Goal: Task Accomplishment & Management: Manage account settings

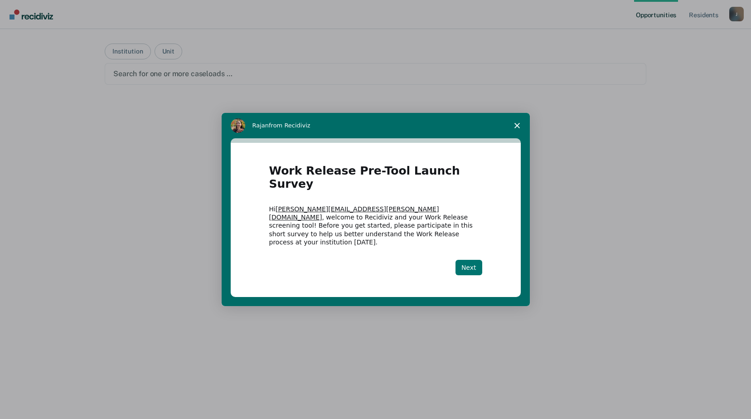
click at [474, 260] on button "Next" at bounding box center [468, 267] width 27 height 15
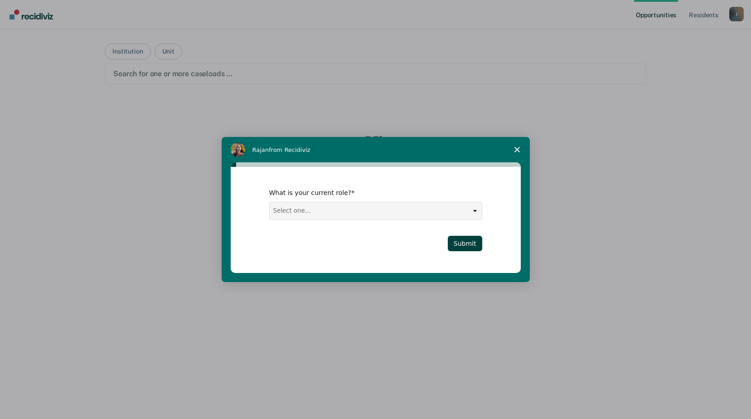
click at [438, 213] on select "Select one... Case Manager FUM Assistant [PERSON_NAME] [PERSON_NAME]" at bounding box center [376, 210] width 212 height 17
select select "Case Manager"
click at [270, 202] on select "Select one... Case Manager FUM Assistant [PERSON_NAME] [PERSON_NAME]" at bounding box center [376, 210] width 212 height 17
click at [461, 242] on button "Submit" at bounding box center [465, 243] width 34 height 15
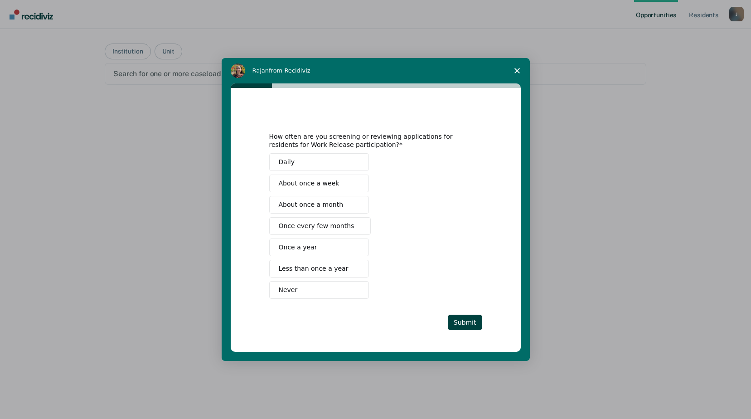
click at [318, 162] on button "Daily" at bounding box center [319, 162] width 100 height 18
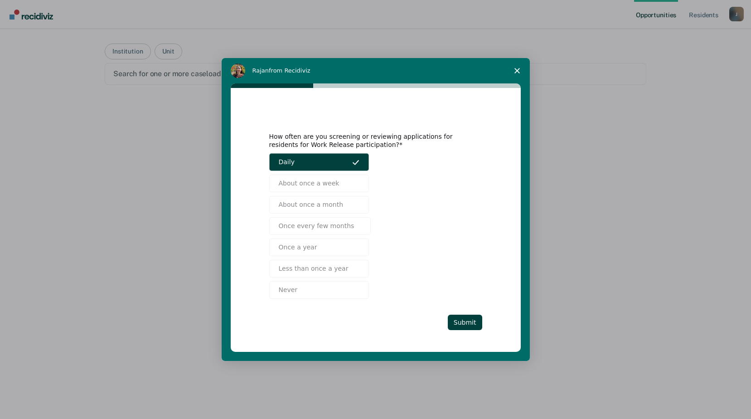
click at [339, 165] on button "Daily" at bounding box center [319, 162] width 100 height 18
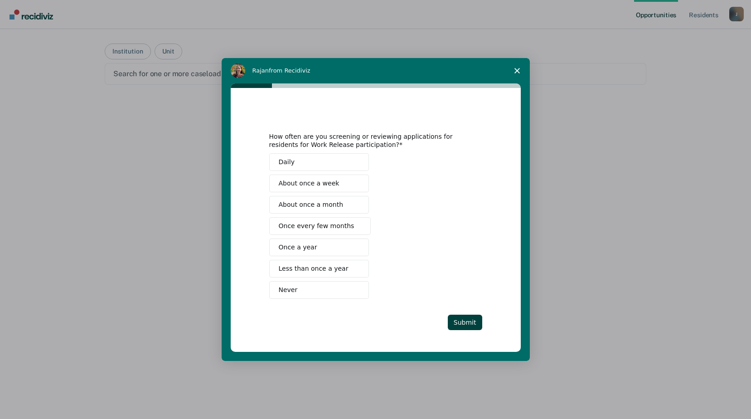
click at [346, 189] on button "About once a week" at bounding box center [319, 183] width 100 height 18
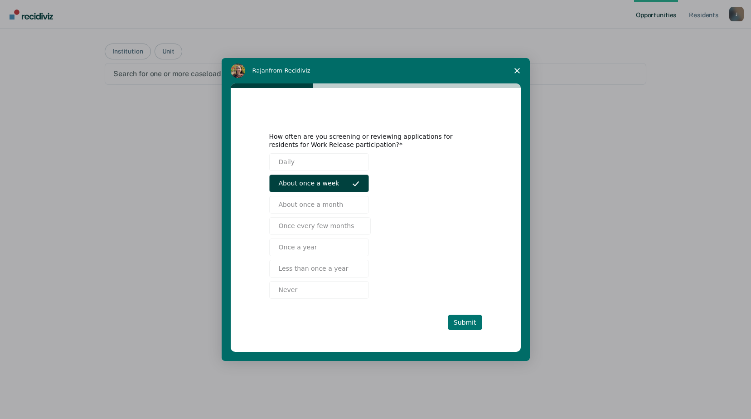
click at [477, 324] on button "Submit" at bounding box center [465, 321] width 34 height 15
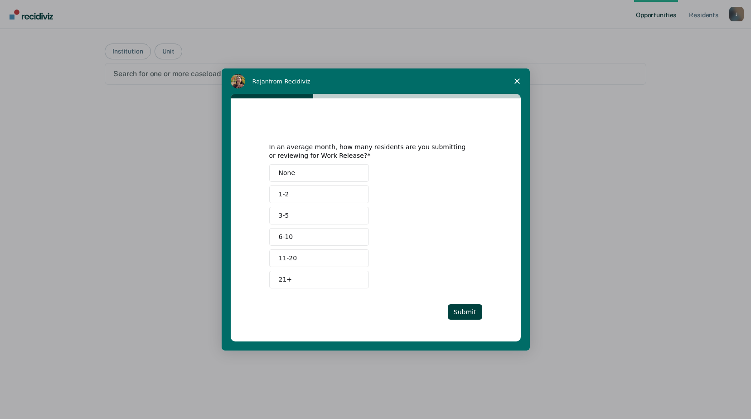
click at [290, 213] on button "3-5" at bounding box center [319, 216] width 100 height 18
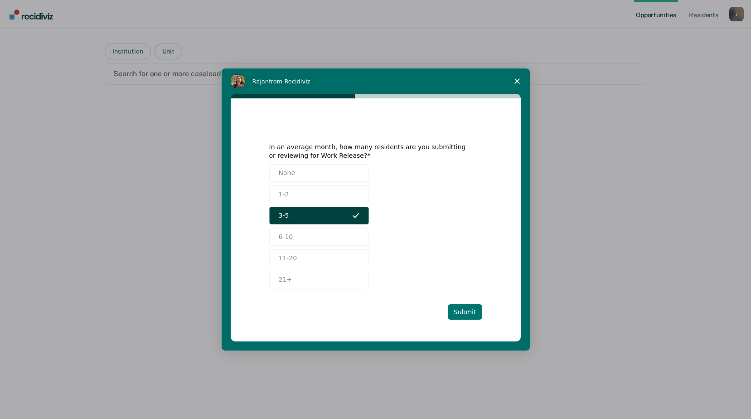
click at [459, 309] on button "Submit" at bounding box center [465, 311] width 34 height 15
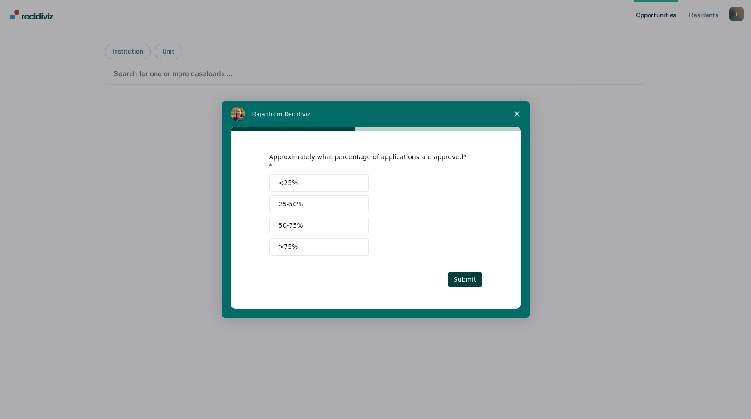
click at [295, 241] on button ">75%" at bounding box center [319, 247] width 100 height 18
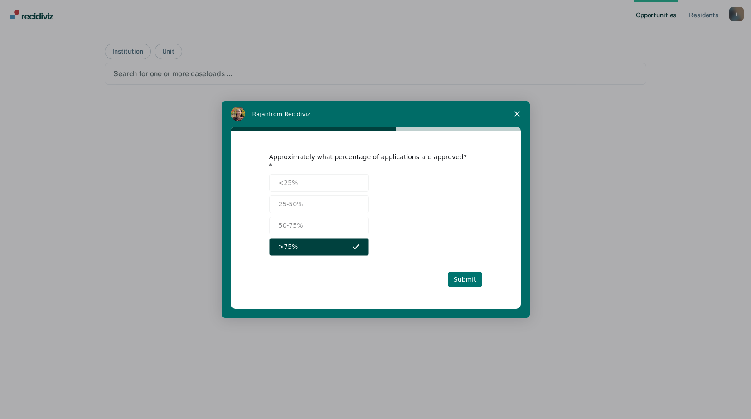
click at [481, 276] on button "Submit" at bounding box center [465, 278] width 34 height 15
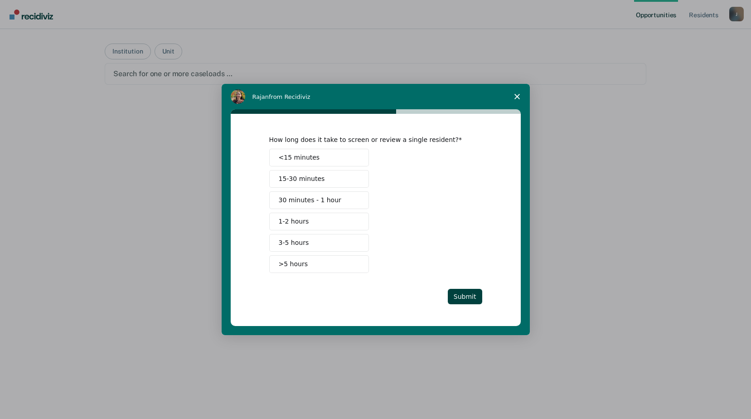
click at [334, 161] on button "<15 minutes" at bounding box center [319, 158] width 100 height 18
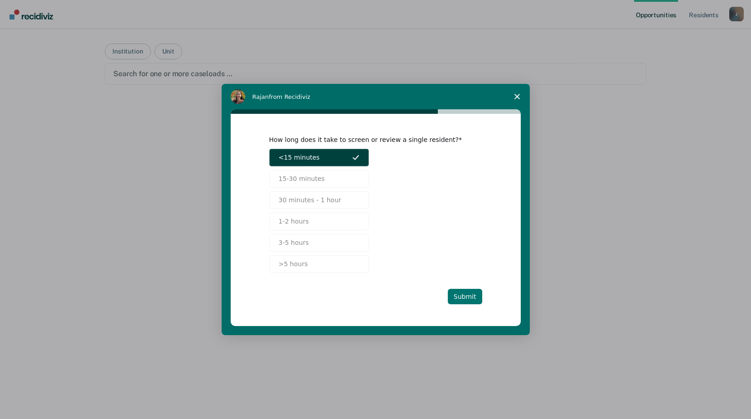
click at [468, 297] on button "Submit" at bounding box center [465, 296] width 34 height 15
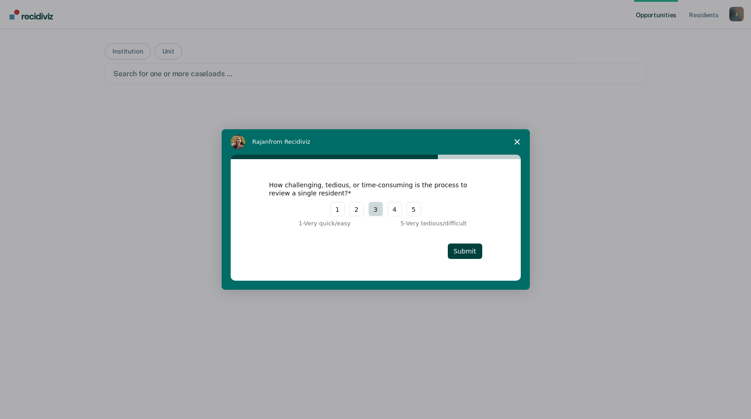
click at [377, 208] on button "3" at bounding box center [375, 209] width 15 height 15
click at [359, 212] on button "2" at bounding box center [356, 209] width 15 height 15
click at [467, 247] on button "Submit" at bounding box center [465, 250] width 34 height 15
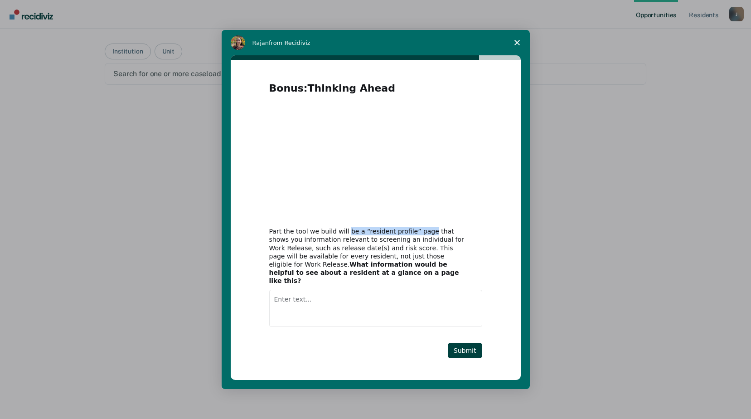
drag, startPoint x: 352, startPoint y: 237, endPoint x: 417, endPoint y: 238, distance: 65.3
click at [417, 238] on div "Part the tool we build will be a “resident profile” page that shows you informa…" at bounding box center [368, 256] width 199 height 58
drag, startPoint x: 417, startPoint y: 238, endPoint x: 353, endPoint y: 249, distance: 64.3
click at [361, 248] on div "Part the tool we build will be a “resident profile” page that shows you informa…" at bounding box center [368, 256] width 199 height 58
drag, startPoint x: 367, startPoint y: 248, endPoint x: 376, endPoint y: 247, distance: 9.1
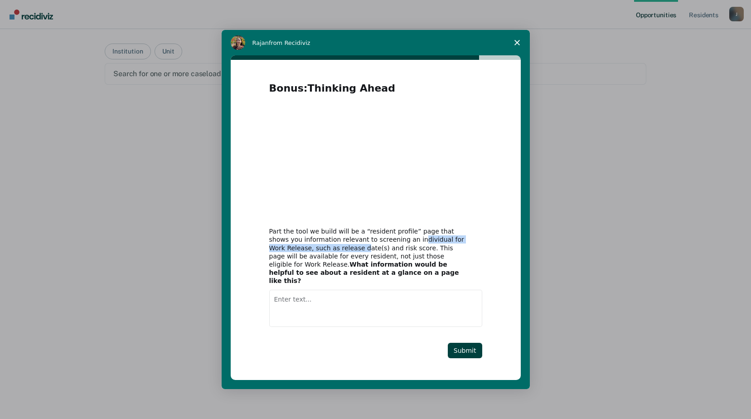
click at [376, 247] on div "Part the tool we build will be a “resident profile” page that shows you informa…" at bounding box center [368, 256] width 199 height 58
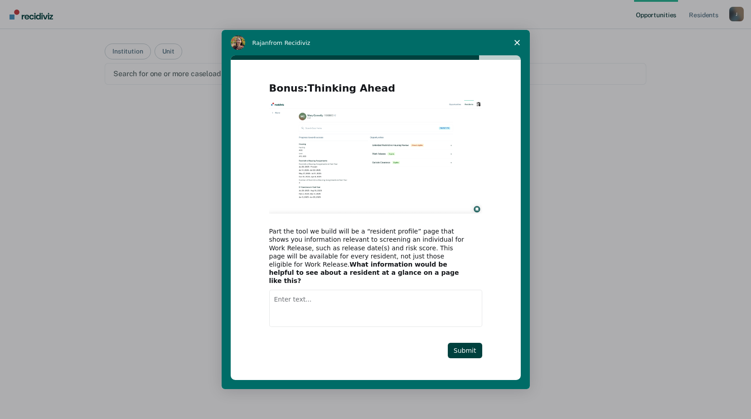
drag, startPoint x: 376, startPoint y: 247, endPoint x: 312, endPoint y: 247, distance: 63.9
click at [314, 247] on div "Part the tool we build will be a “resident profile” page that shows you informa…" at bounding box center [368, 256] width 199 height 58
drag, startPoint x: 365, startPoint y: 248, endPoint x: 417, endPoint y: 251, distance: 52.2
click at [417, 251] on div "Part the tool we build will be a “resident profile” page that shows you informa…" at bounding box center [368, 256] width 199 height 58
click at [303, 250] on div "Part the tool we build will be a “resident profile” page that shows you informa…" at bounding box center [368, 256] width 199 height 58
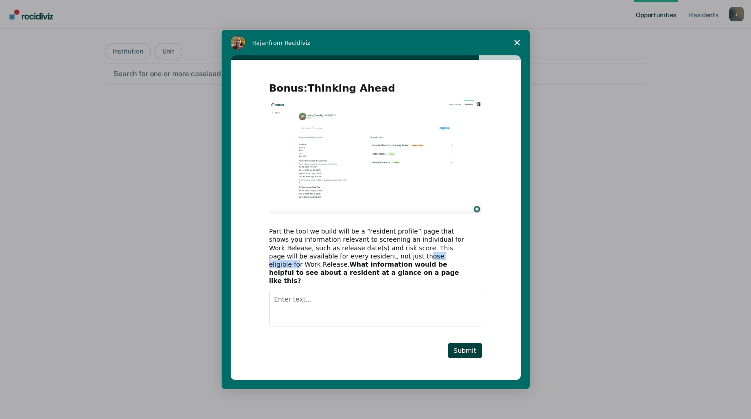
drag, startPoint x: 325, startPoint y: 260, endPoint x: 363, endPoint y: 260, distance: 38.1
click at [363, 260] on div "Part the tool we build will be a “resident profile” page that shows you informa…" at bounding box center [368, 256] width 199 height 58
click at [238, 261] on div "Bonus: Thinking Ahead Part the tool we build will be a “resident profile” page …" at bounding box center [376, 219] width 290 height 319
click at [471, 345] on button "Submit" at bounding box center [465, 350] width 34 height 15
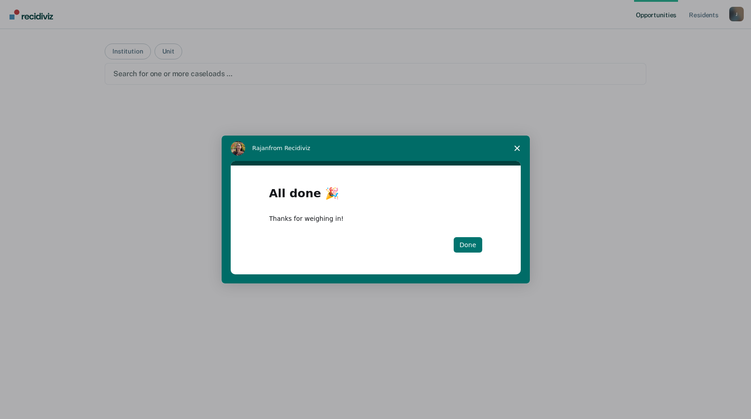
click at [473, 238] on button "Done" at bounding box center [468, 244] width 29 height 15
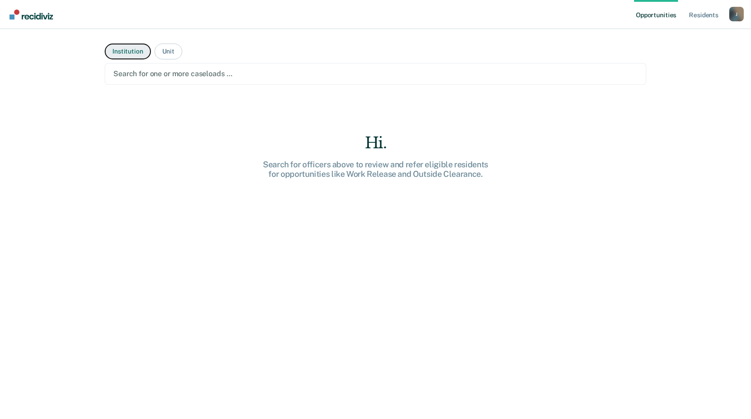
click at [137, 55] on button "Institution" at bounding box center [128, 52] width 46 height 16
click at [434, 80] on div "Search for one or more institutions …" at bounding box center [376, 74] width 542 height 22
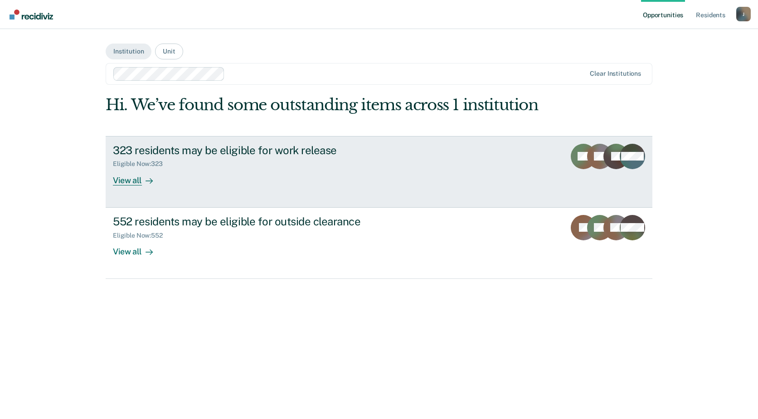
click at [132, 183] on div "View all" at bounding box center [138, 177] width 51 height 18
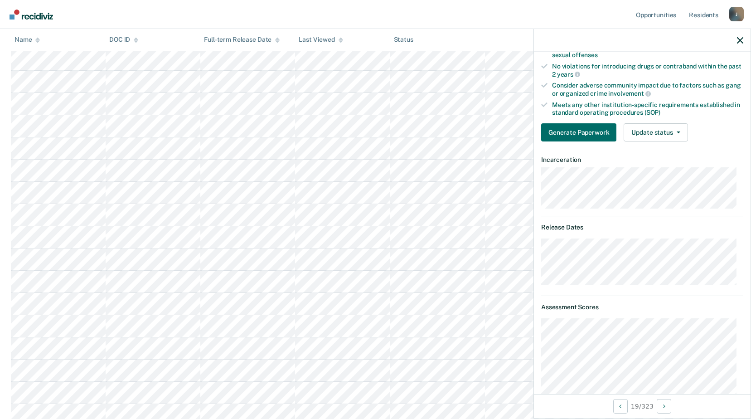
scroll to position [272, 0]
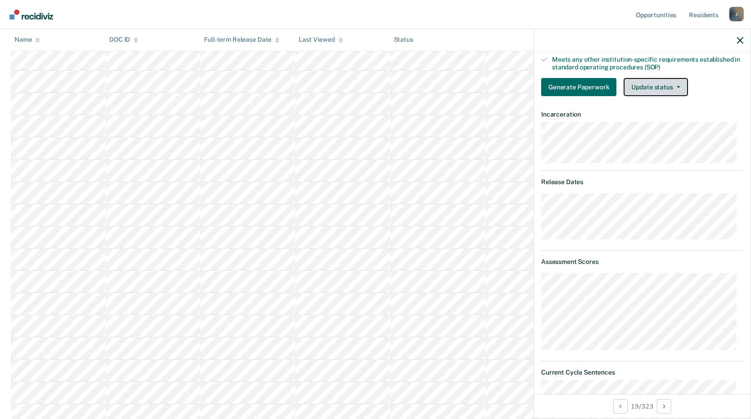
click at [681, 87] on button "Update status" at bounding box center [656, 87] width 64 height 18
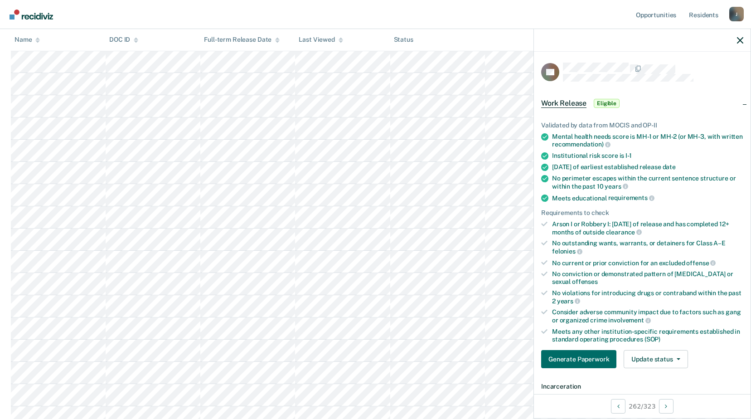
scroll to position [227, 0]
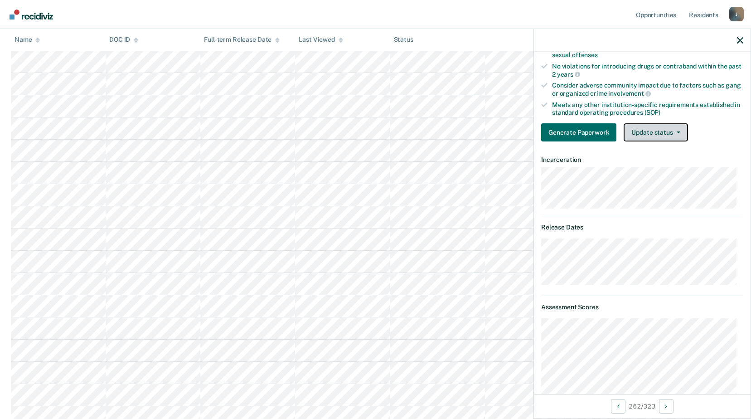
click at [684, 135] on button "Update status" at bounding box center [656, 132] width 64 height 18
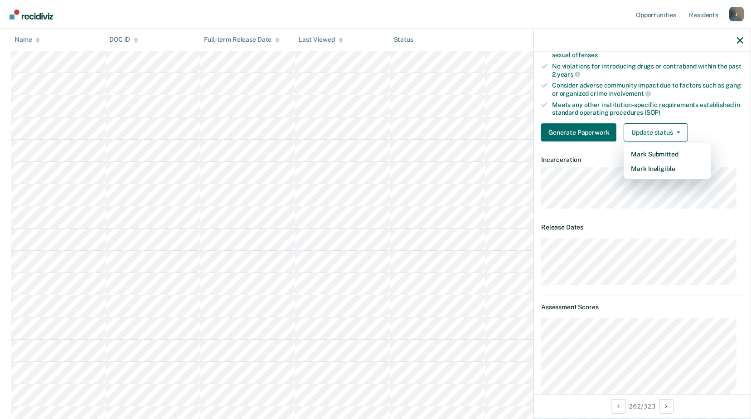
click at [725, 125] on div "Generate Paperwork Update status Mark Submitted Mark Ineligible" at bounding box center [642, 132] width 202 height 18
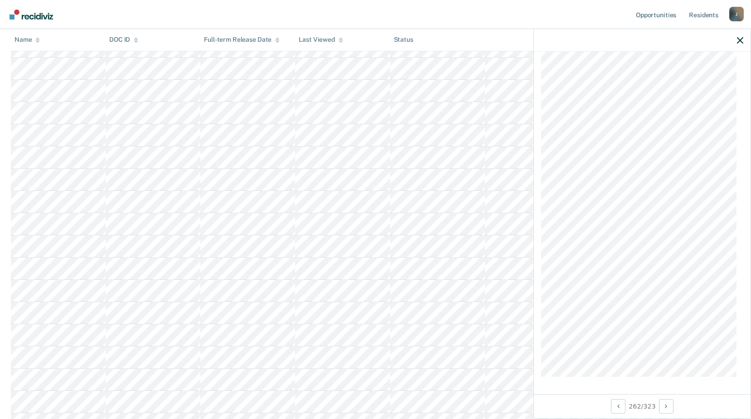
scroll to position [0, 0]
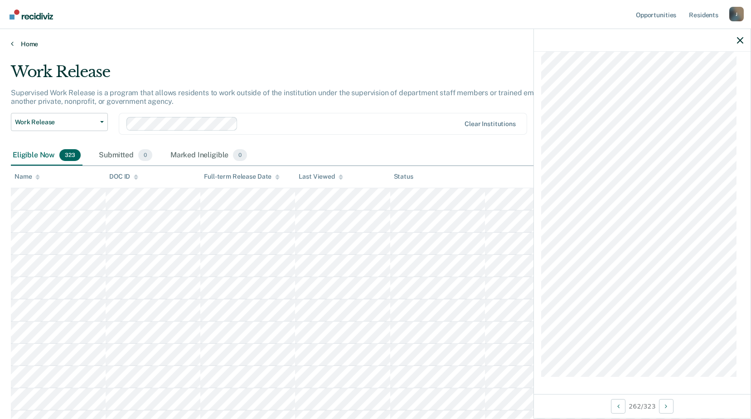
click at [19, 45] on link "Home" at bounding box center [375, 44] width 729 height 8
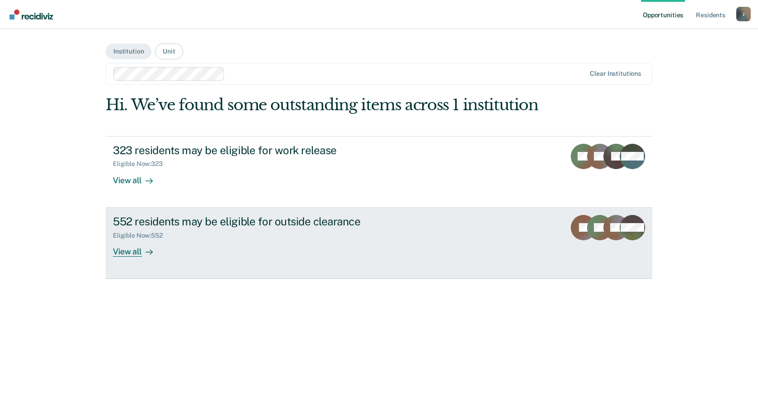
click at [150, 249] on icon at bounding box center [148, 251] width 7 height 7
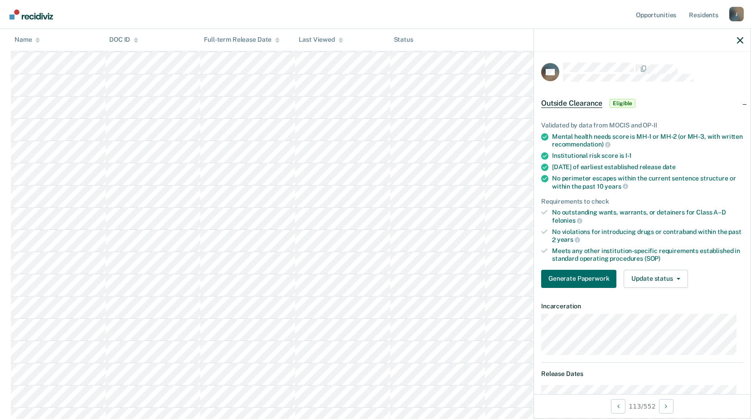
scroll to position [136, 0]
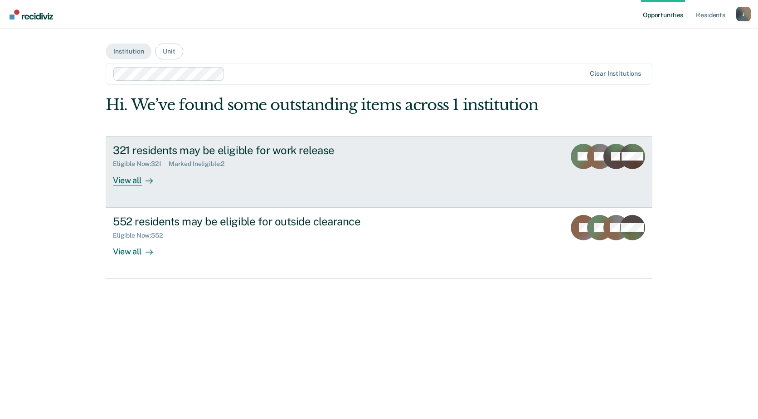
click at [120, 189] on link "321 residents may be eligible for work release Eligible Now : 321 Marked Inelig…" at bounding box center [379, 172] width 547 height 72
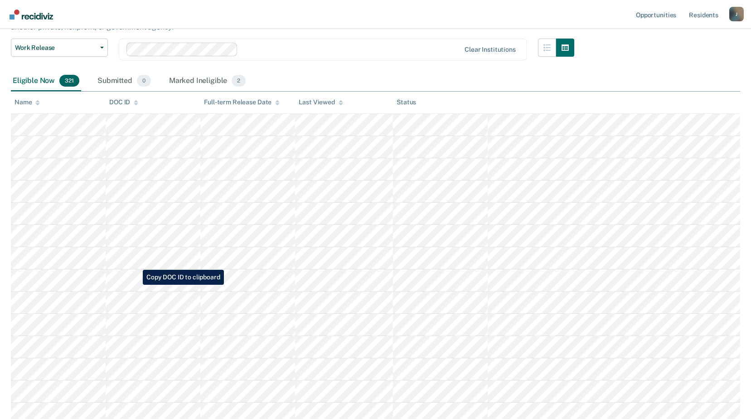
scroll to position [29, 0]
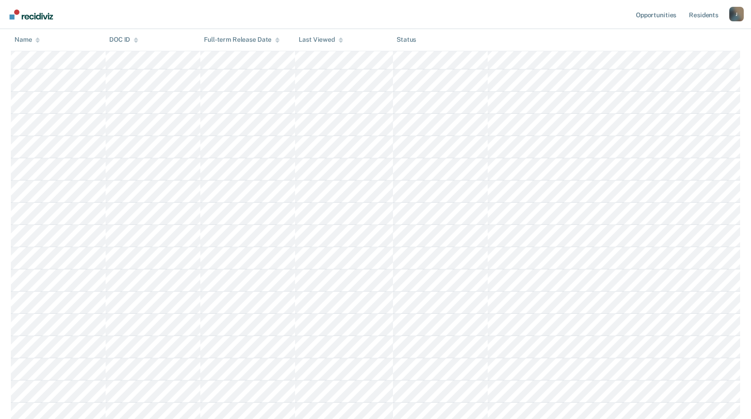
scroll to position [1405, 0]
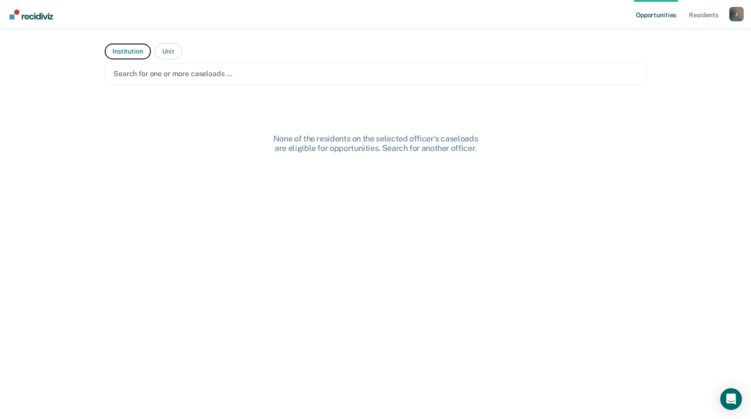
click at [121, 51] on button "Institution" at bounding box center [128, 52] width 46 height 16
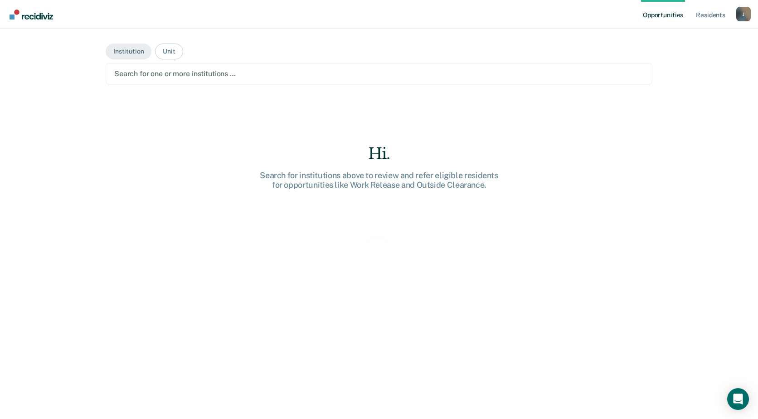
click at [252, 71] on div at bounding box center [378, 73] width 529 height 10
click at [168, 53] on button "Unit" at bounding box center [169, 52] width 28 height 16
click at [129, 55] on button "Institution" at bounding box center [129, 52] width 46 height 16
click at [142, 71] on div at bounding box center [378, 73] width 529 height 10
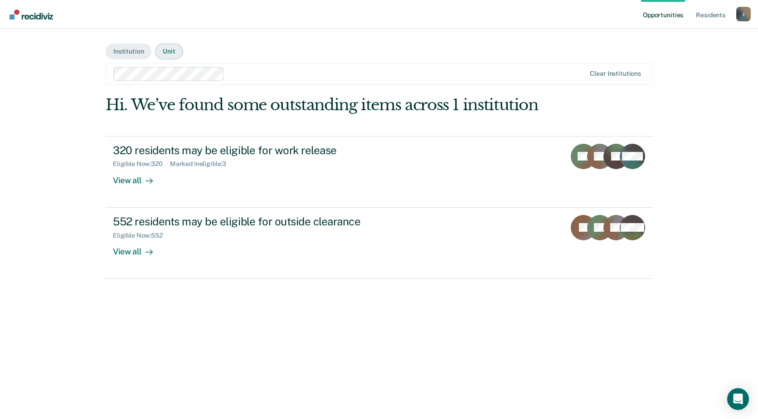
click at [174, 49] on button "Unit" at bounding box center [169, 52] width 28 height 16
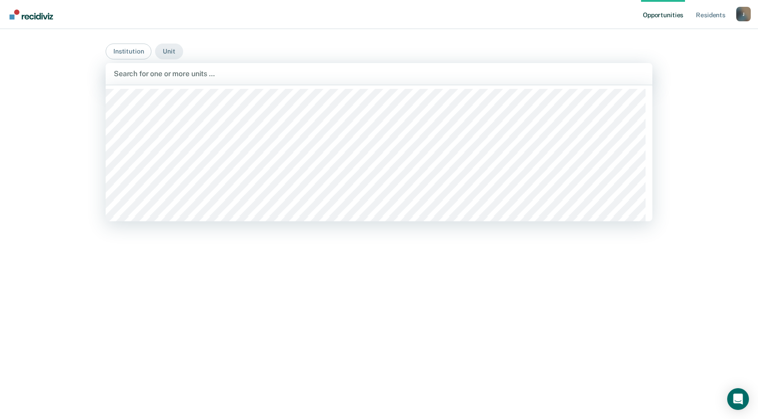
click at [198, 75] on div at bounding box center [379, 73] width 530 height 10
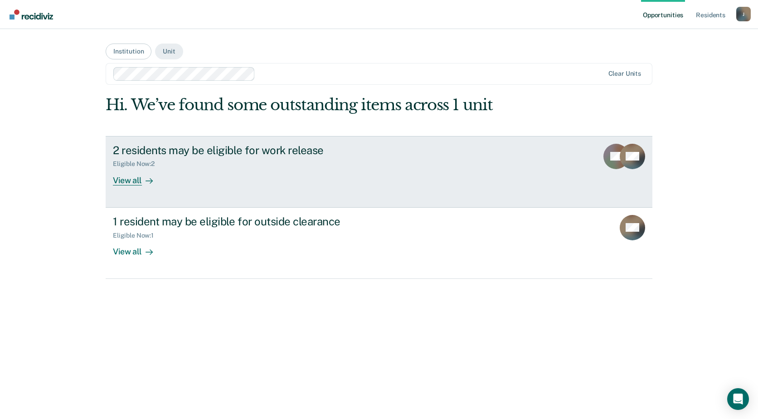
click at [132, 181] on div "View all" at bounding box center [138, 177] width 51 height 18
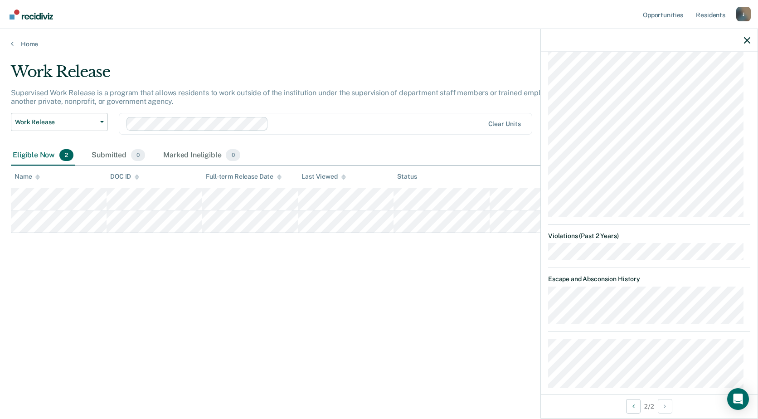
scroll to position [680, 0]
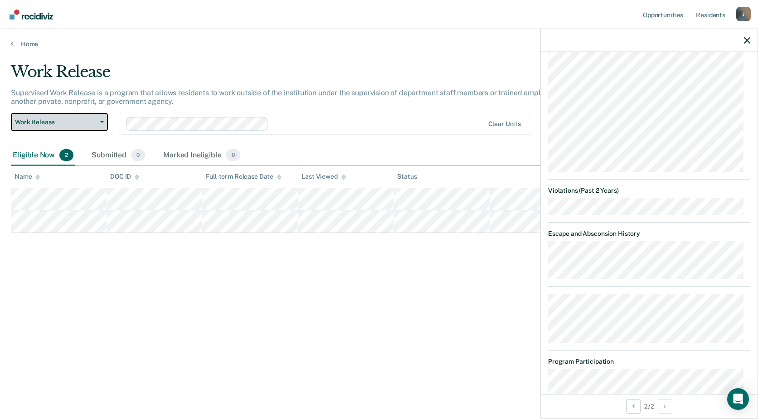
click at [86, 124] on span "Work Release" at bounding box center [56, 122] width 82 height 8
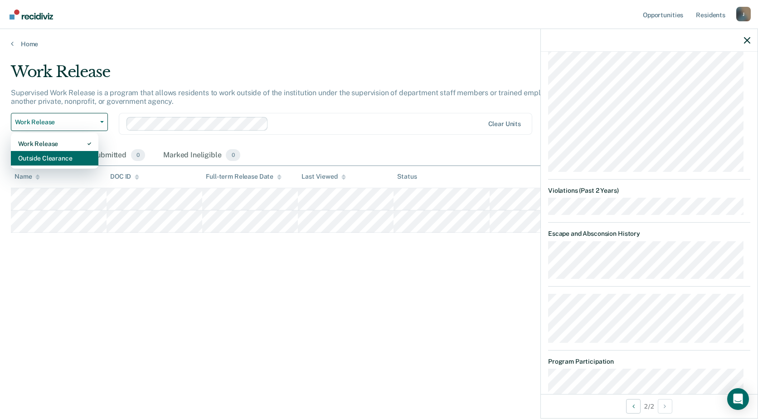
click at [77, 157] on div "Outside Clearance" at bounding box center [54, 158] width 73 height 15
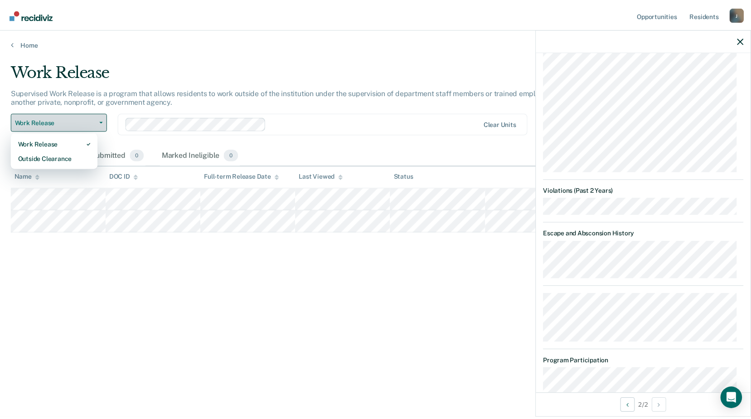
scroll to position [600, 0]
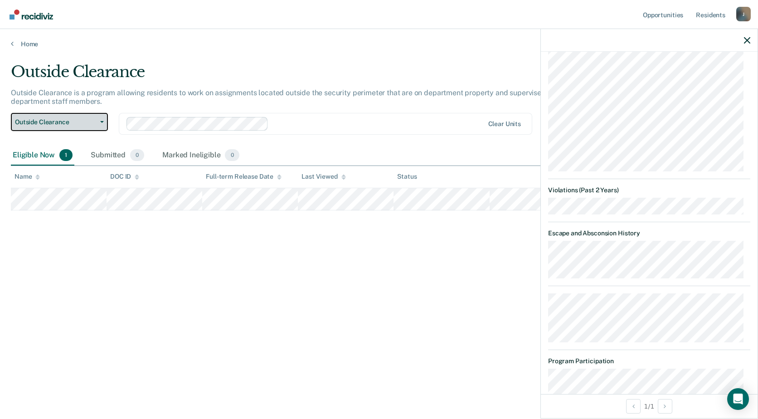
click at [99, 123] on button "Outside Clearance" at bounding box center [59, 122] width 97 height 18
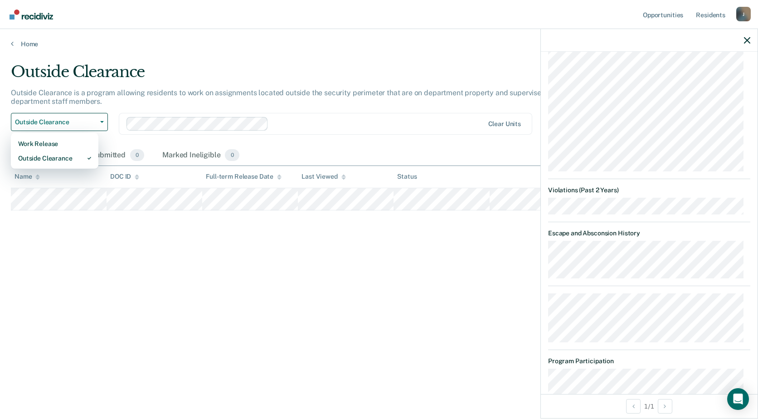
drag, startPoint x: 68, startPoint y: 255, endPoint x: 64, endPoint y: 237, distance: 18.0
click at [68, 253] on div "Outside Clearance Outside Clearance is a program allowing residents to work on …" at bounding box center [379, 207] width 736 height 288
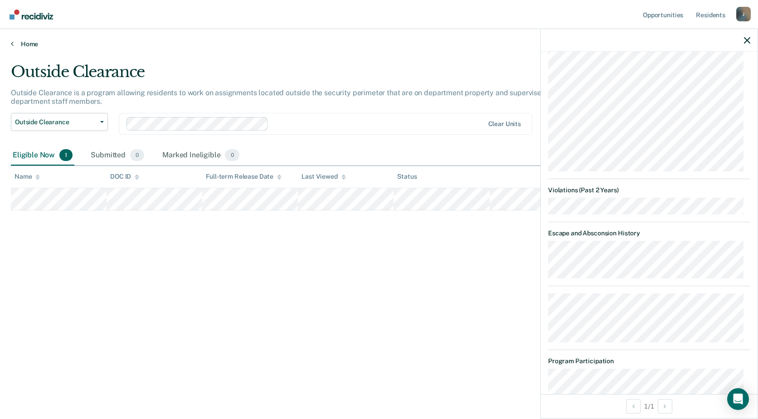
click at [15, 44] on link "Home" at bounding box center [379, 44] width 736 height 8
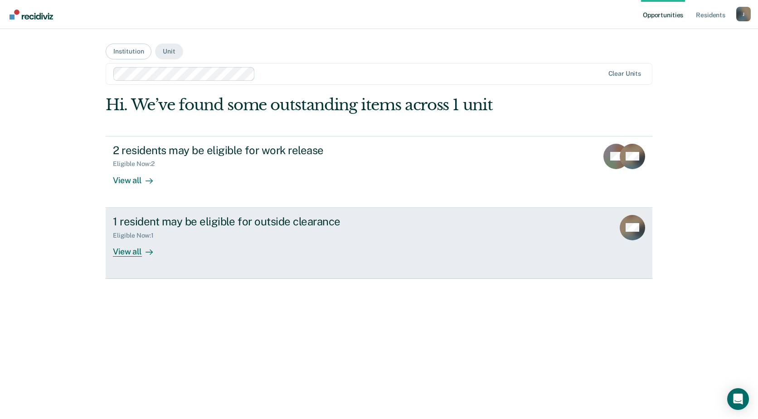
click at [137, 253] on div "View all" at bounding box center [138, 248] width 51 height 18
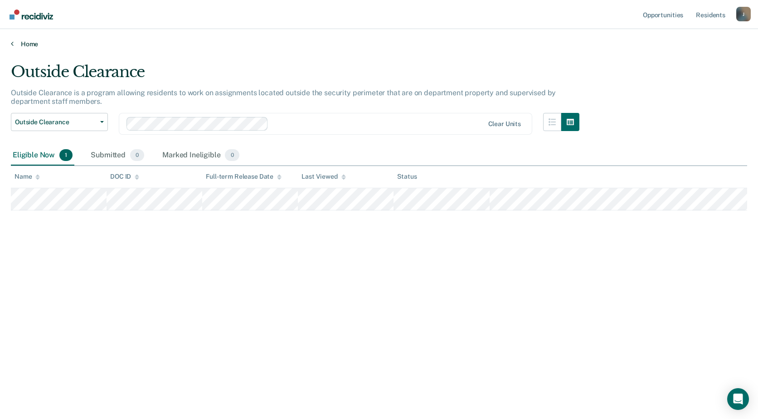
click at [11, 47] on icon at bounding box center [12, 43] width 3 height 7
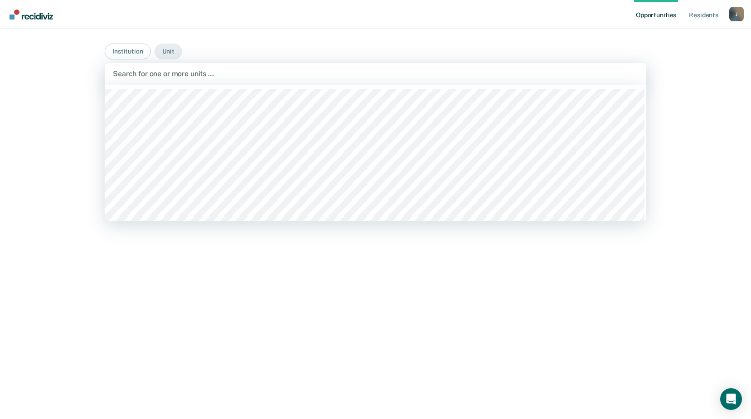
click at [178, 77] on div at bounding box center [375, 73] width 525 height 10
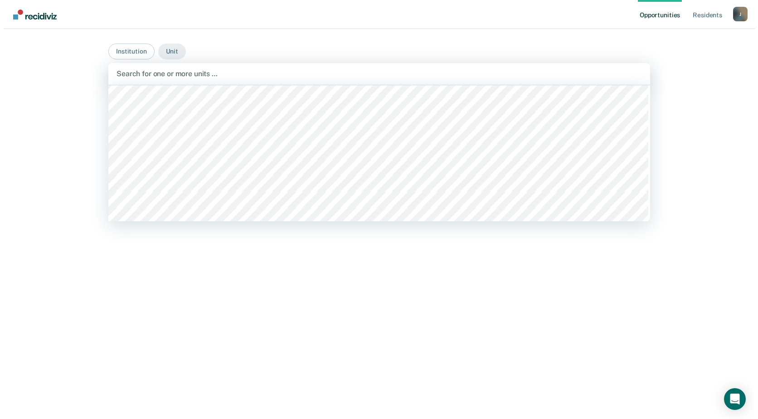
scroll to position [1088, 0]
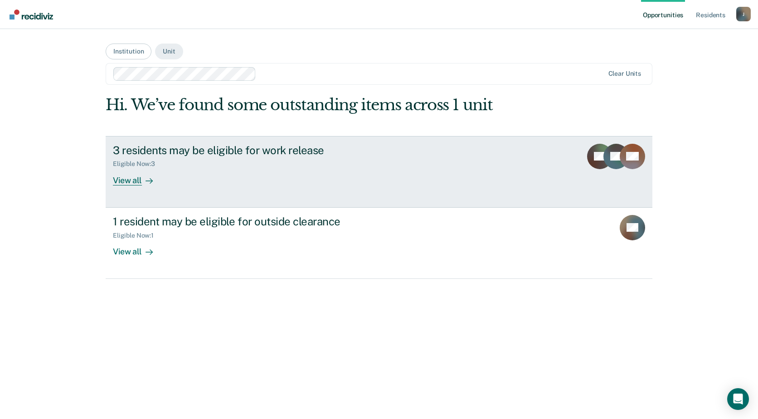
click at [140, 180] on div "View all" at bounding box center [138, 177] width 51 height 18
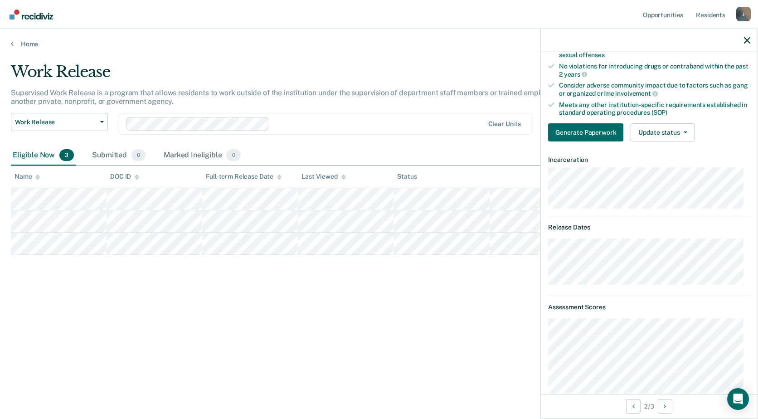
scroll to position [91, 0]
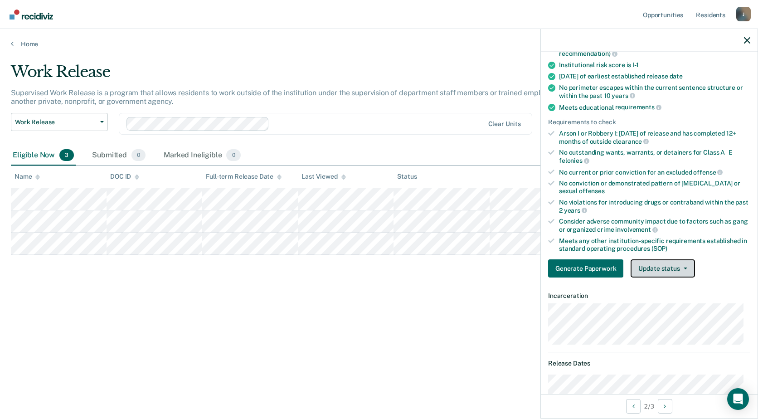
click at [691, 271] on button "Update status" at bounding box center [662, 268] width 64 height 18
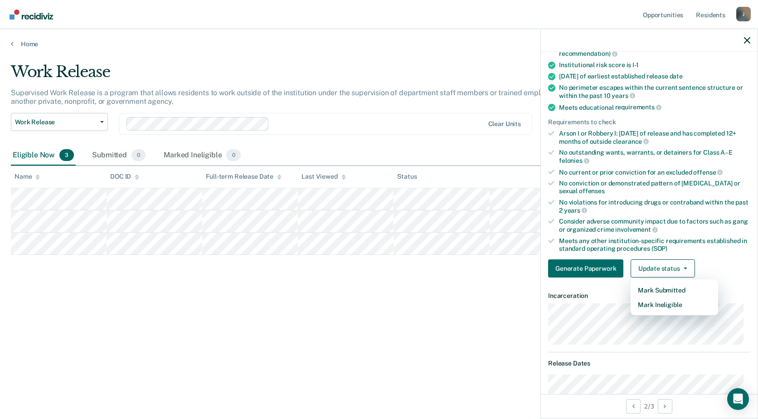
click at [87, 308] on div "Work Release Supervised Work Release is a program that allows residents to work…" at bounding box center [379, 207] width 736 height 288
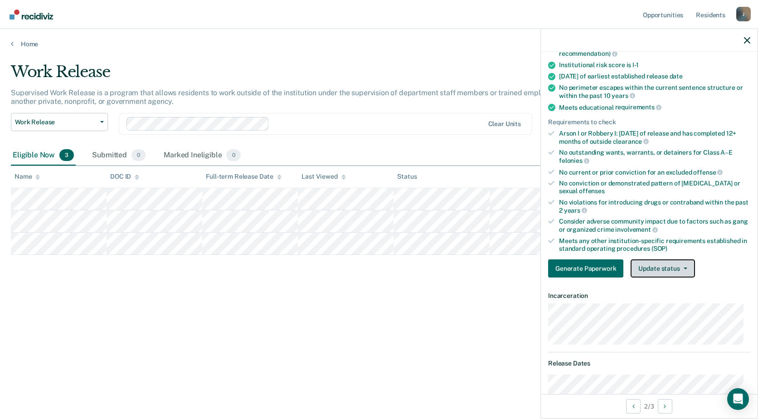
click at [687, 270] on button "Update status" at bounding box center [662, 268] width 64 height 18
click at [689, 270] on button "Update status" at bounding box center [662, 268] width 64 height 18
click at [668, 266] on button "Update status" at bounding box center [662, 268] width 64 height 18
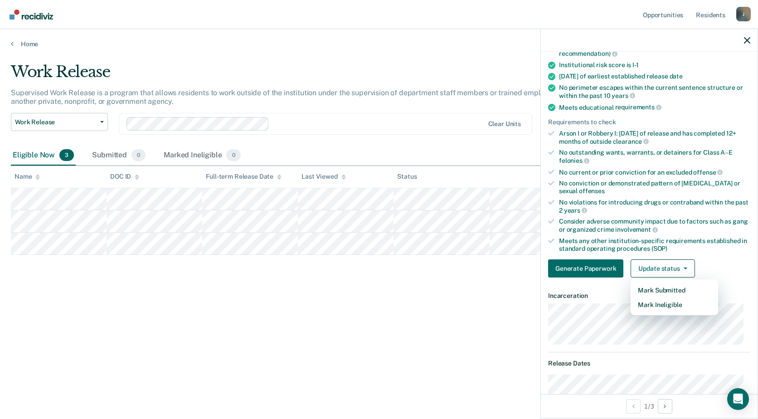
click at [445, 305] on div "Work Release Supervised Work Release is a program that allows residents to work…" at bounding box center [379, 207] width 736 height 288
click at [14, 43] on link "Home" at bounding box center [379, 44] width 736 height 8
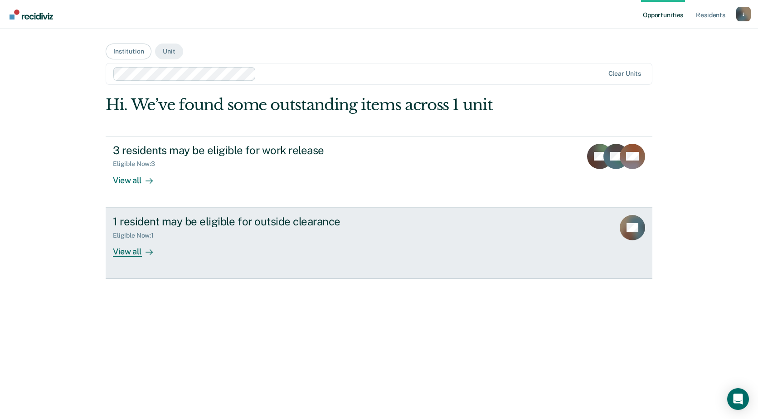
click at [156, 248] on div "View all" at bounding box center [138, 248] width 51 height 18
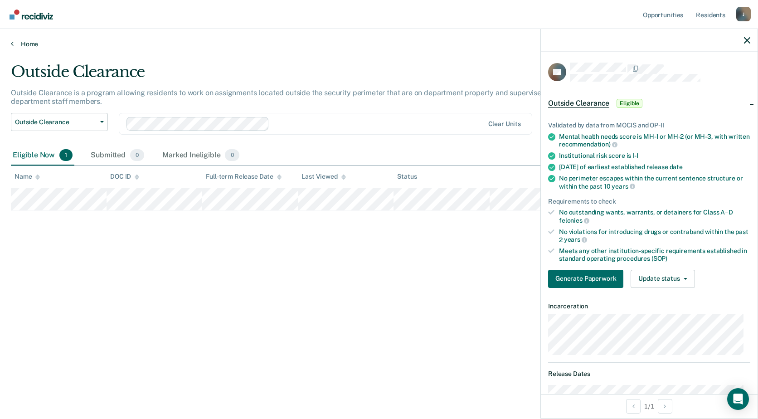
click at [23, 47] on link "Home" at bounding box center [379, 44] width 736 height 8
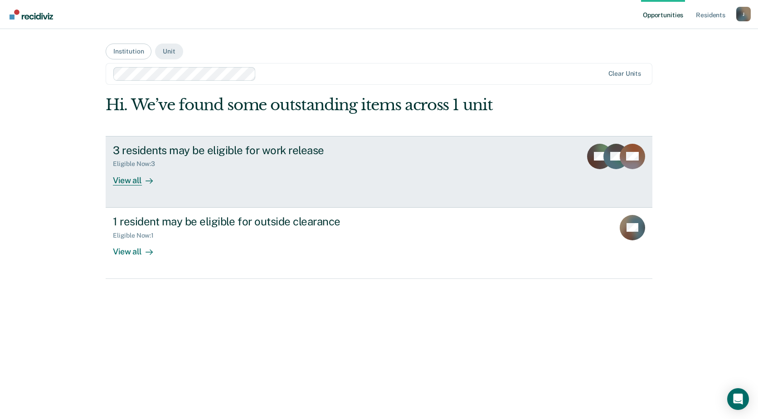
click at [279, 172] on div "3 residents may be eligible for work release Eligible Now : 3 View all" at bounding box center [283, 165] width 340 height 42
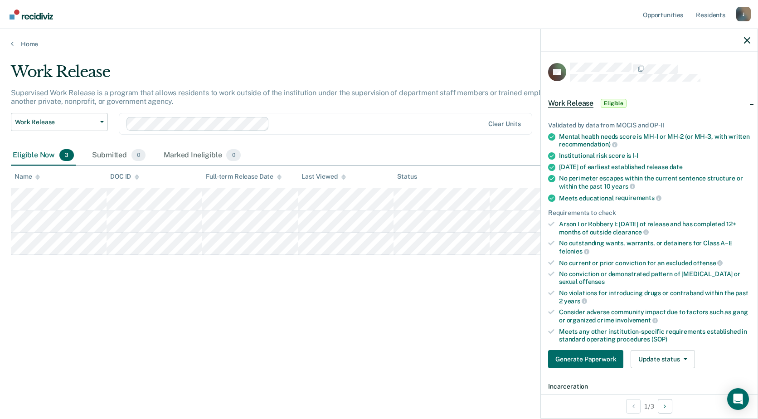
scroll to position [136, 0]
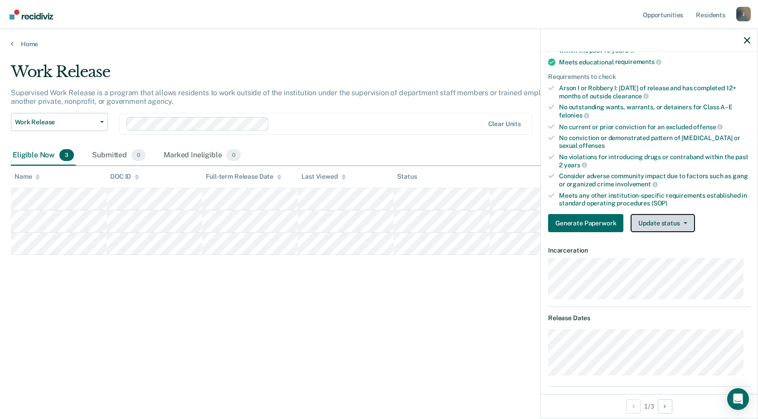
click at [662, 225] on button "Update status" at bounding box center [662, 223] width 64 height 18
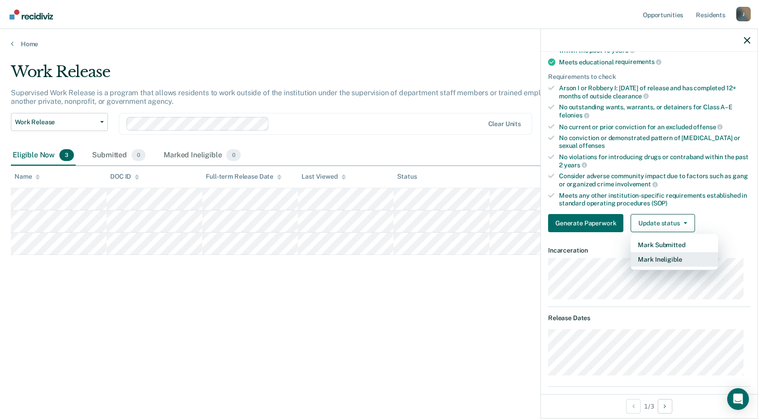
click at [670, 260] on button "Mark Ineligible" at bounding box center [673, 259] width 87 height 15
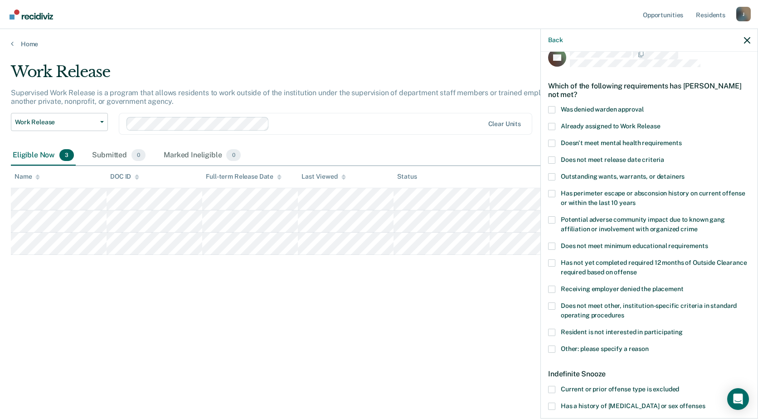
scroll to position [0, 0]
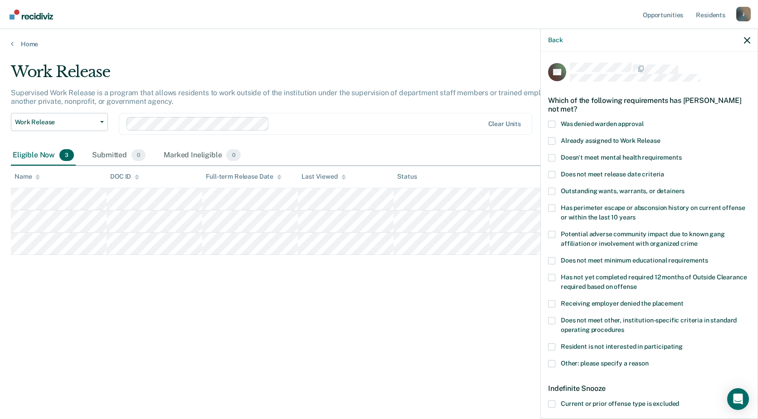
click at [553, 123] on span at bounding box center [551, 124] width 7 height 7
click at [643, 121] on input "Was denied warden approval" at bounding box center [643, 121] width 0 height 0
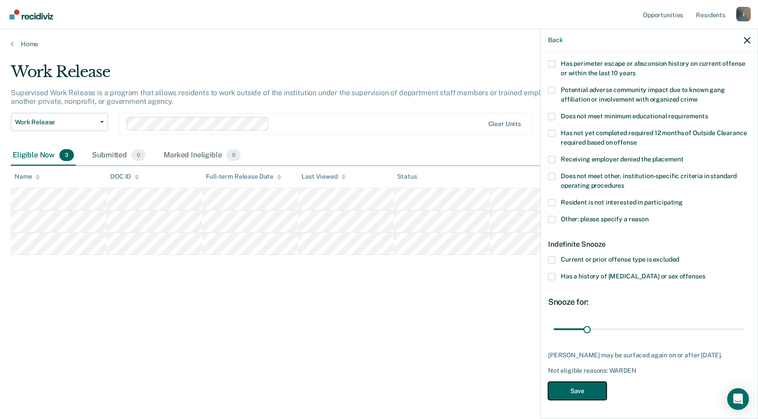
click at [586, 388] on button "Save" at bounding box center [577, 391] width 58 height 19
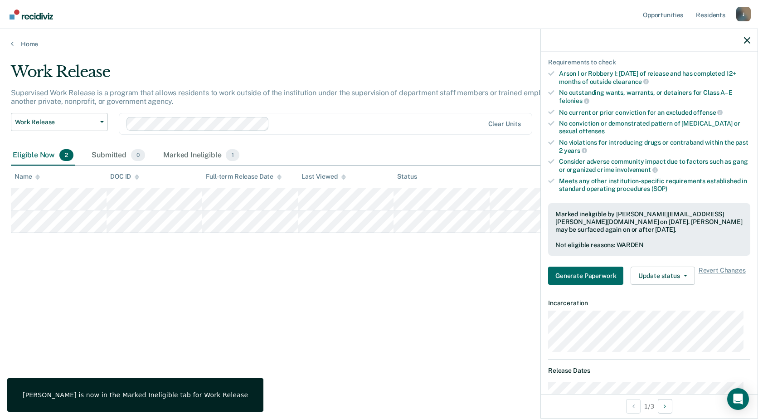
click at [426, 339] on div "Work Release Supervised Work Release is a program that allows residents to work…" at bounding box center [379, 207] width 736 height 288
click at [751, 40] on div at bounding box center [649, 40] width 217 height 23
click at [748, 41] on icon "button" at bounding box center [747, 40] width 6 height 6
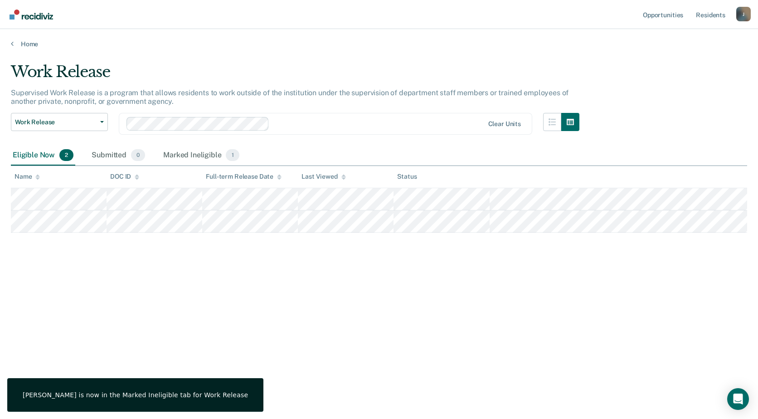
click at [183, 307] on div "Work Release Supervised Work Release is a program that allows residents to work…" at bounding box center [379, 207] width 736 height 288
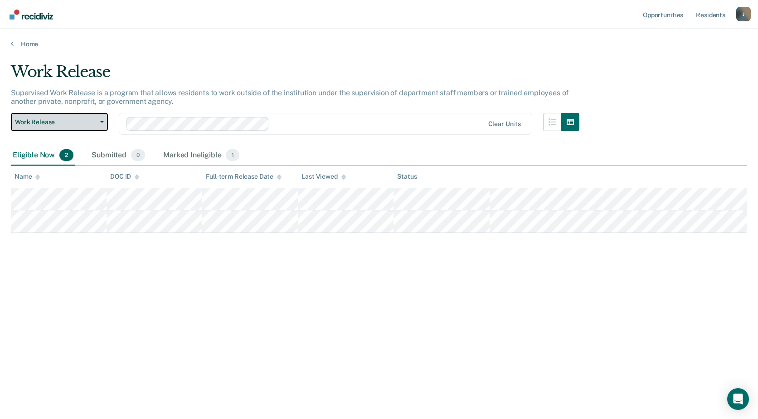
click at [80, 121] on span "Work Release" at bounding box center [56, 122] width 82 height 8
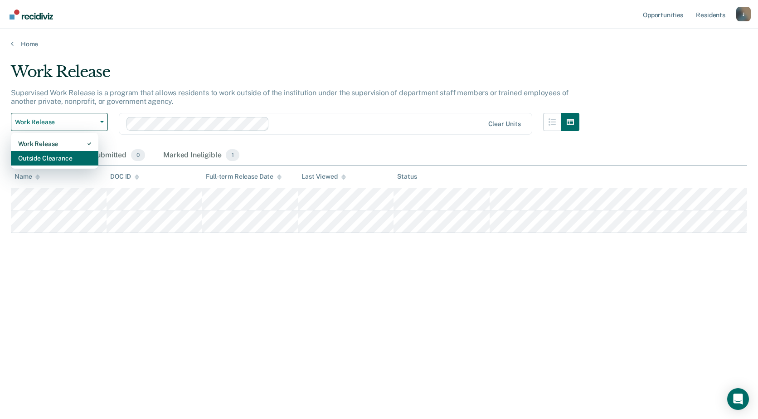
click at [68, 152] on div "Outside Clearance" at bounding box center [54, 158] width 73 height 15
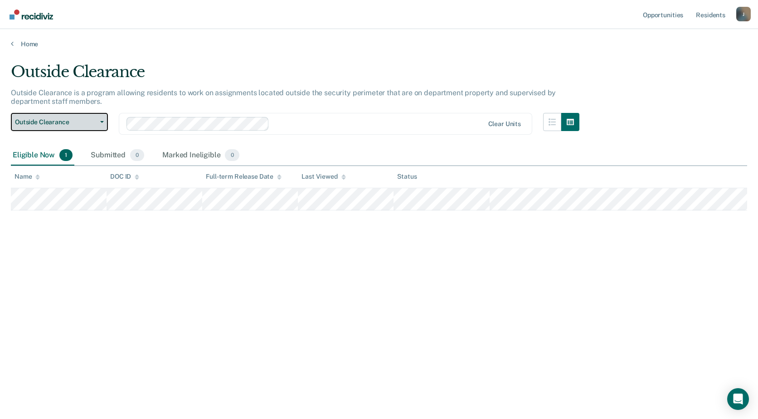
click at [94, 120] on span "Outside Clearance" at bounding box center [56, 122] width 82 height 8
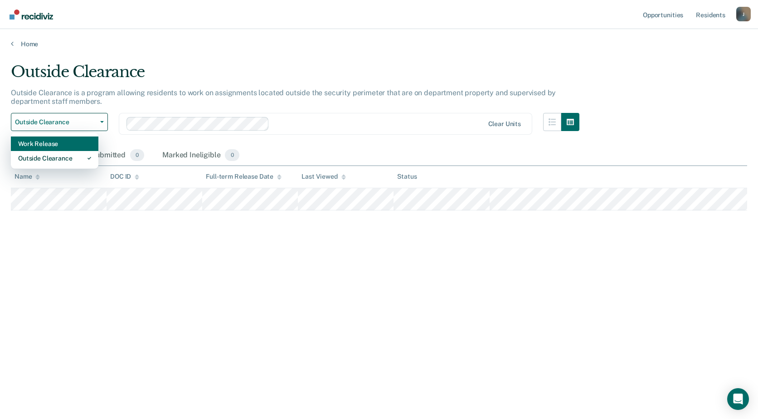
click at [73, 143] on div "Work Release" at bounding box center [54, 143] width 73 height 15
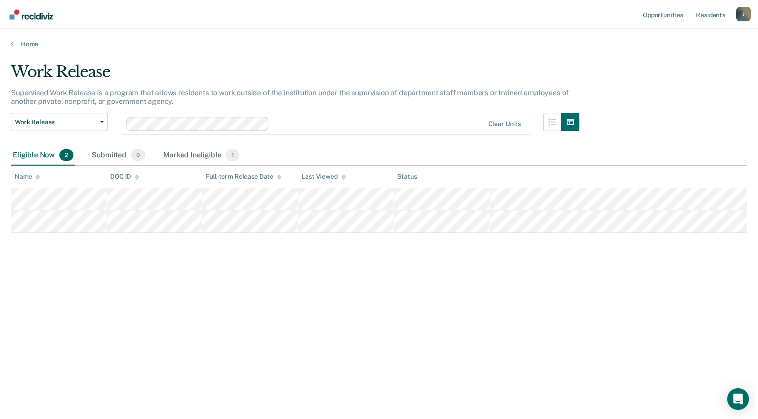
click at [20, 48] on main "Work Release Supervised Work Release is a program that allows residents to work…" at bounding box center [379, 232] width 758 height 368
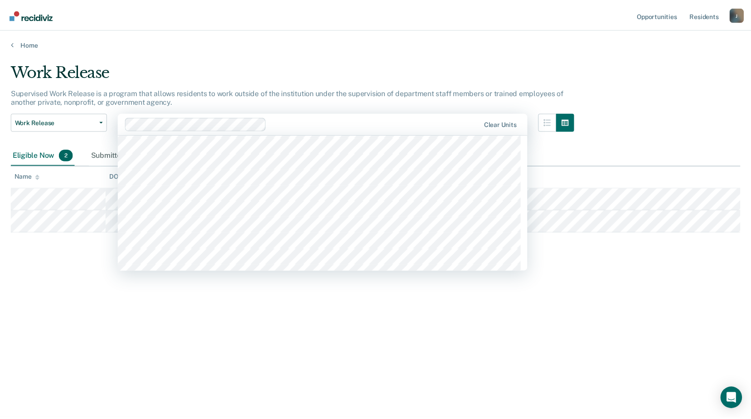
scroll to position [1133, 0]
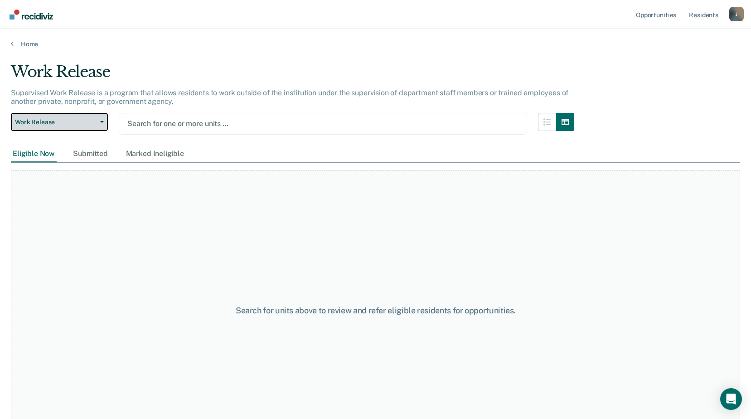
click at [100, 119] on button "Work Release" at bounding box center [59, 122] width 97 height 18
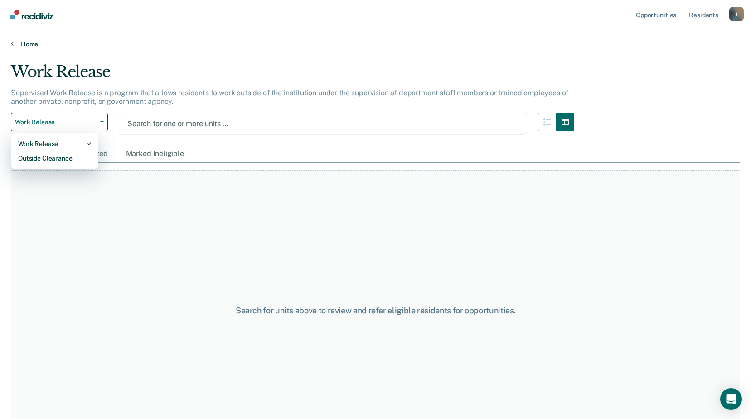
click at [167, 46] on link "Home" at bounding box center [375, 44] width 729 height 8
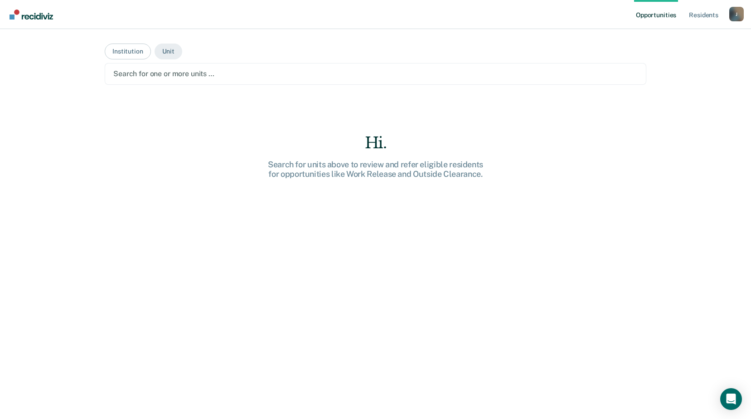
click at [145, 72] on div at bounding box center [375, 73] width 524 height 10
click at [120, 49] on button "Institution" at bounding box center [128, 52] width 46 height 16
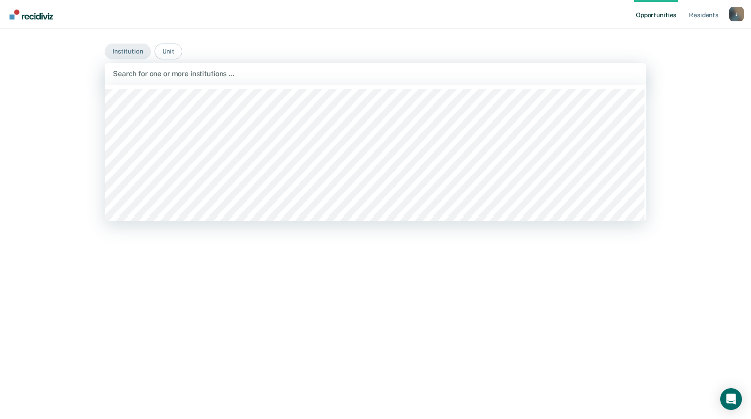
click at [135, 80] on div "Search for one or more institutions …" at bounding box center [375, 74] width 527 height 12
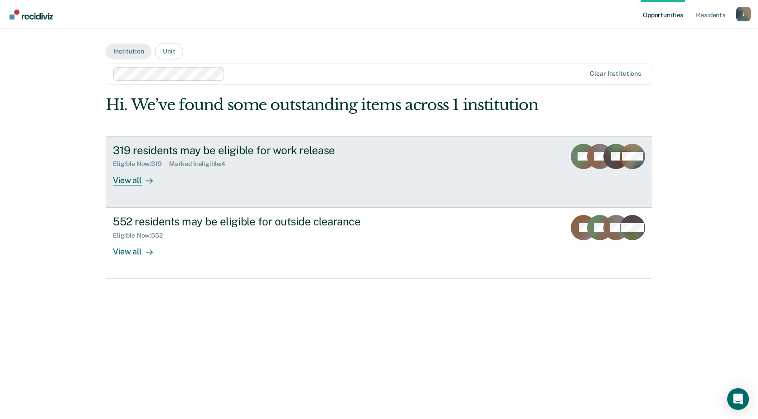
click at [142, 178] on div at bounding box center [147, 180] width 11 height 10
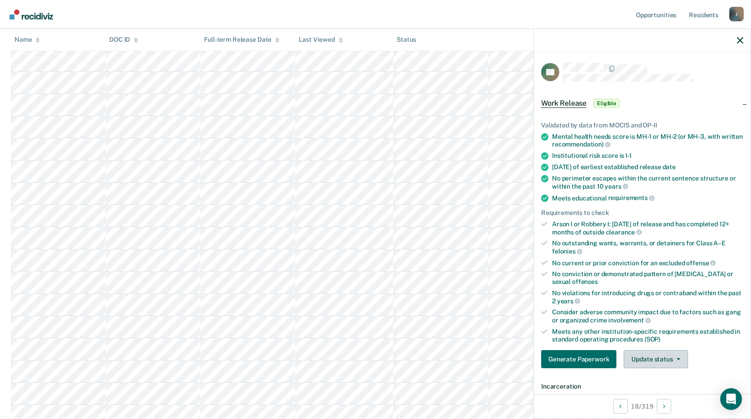
scroll to position [181, 0]
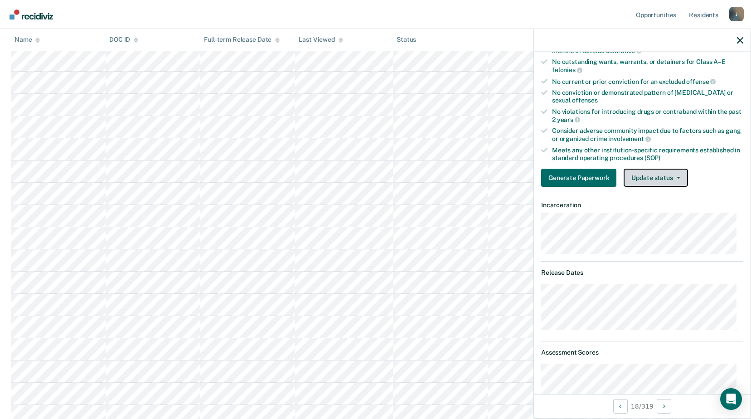
click at [671, 175] on button "Update status" at bounding box center [656, 178] width 64 height 18
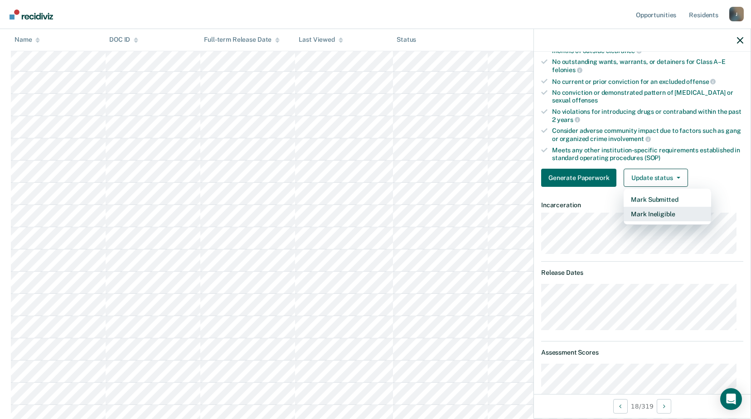
click at [658, 212] on button "Mark Ineligible" at bounding box center [667, 214] width 87 height 15
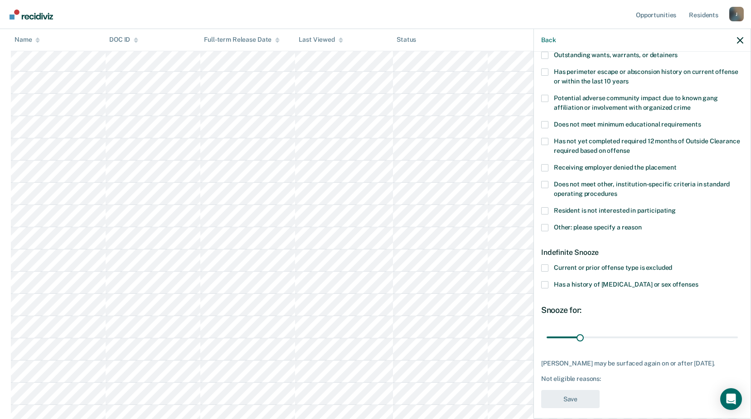
scroll to position [143, 0]
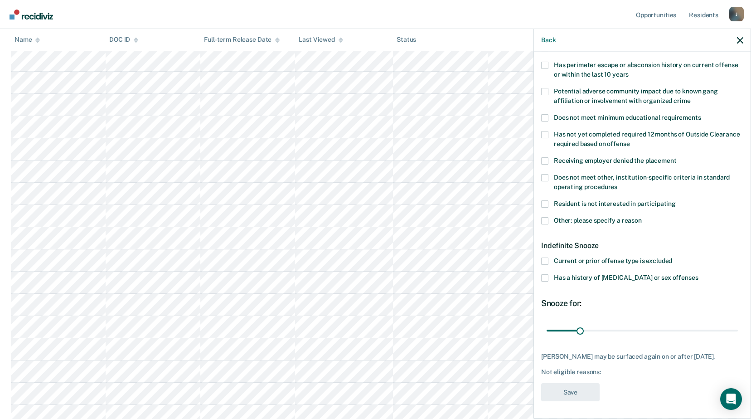
click at [550, 222] on label "Other: please specify a reason" at bounding box center [642, 222] width 202 height 10
click at [642, 217] on input "Other: please specify a reason" at bounding box center [642, 217] width 0 height 0
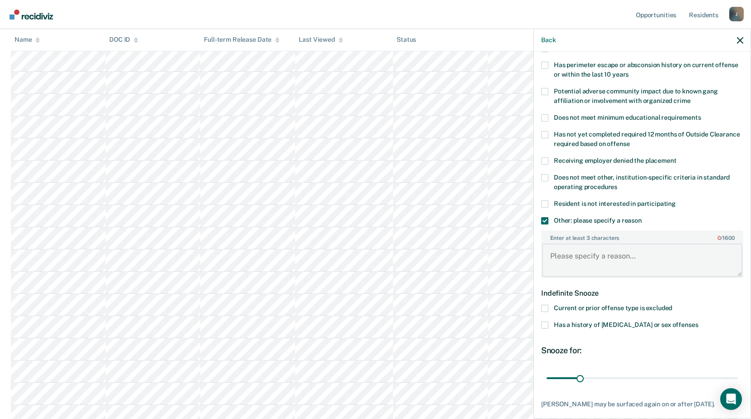
click at [610, 260] on textarea "Enter at least 3 characters 0 / 1600" at bounding box center [642, 260] width 200 height 34
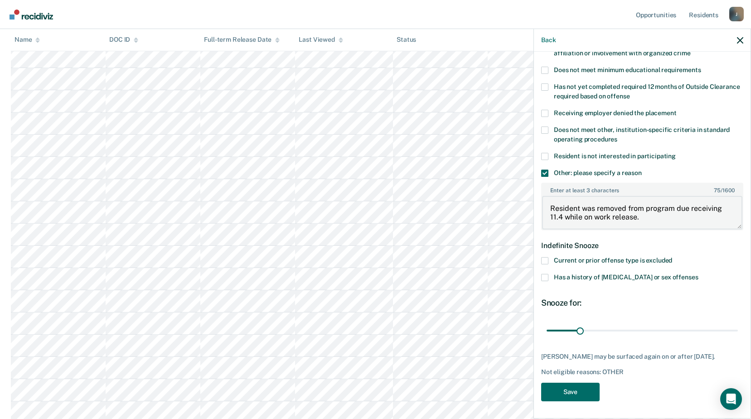
scroll to position [498, 0]
type textarea "Resident was removed from program due receiving 11.4 while on work release."
click at [583, 385] on button "Save" at bounding box center [570, 391] width 58 height 19
drag, startPoint x: 740, startPoint y: 39, endPoint x: 698, endPoint y: 42, distance: 42.7
click at [740, 39] on icon "button" at bounding box center [740, 40] width 6 height 6
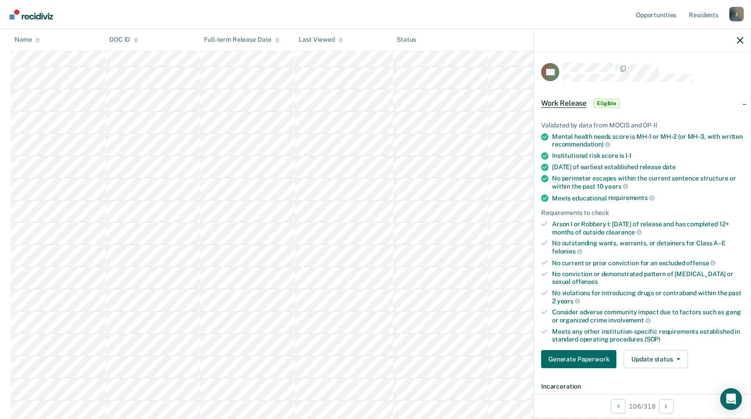
scroll to position [2764, 0]
click at [653, 361] on button "Update status" at bounding box center [656, 359] width 64 height 18
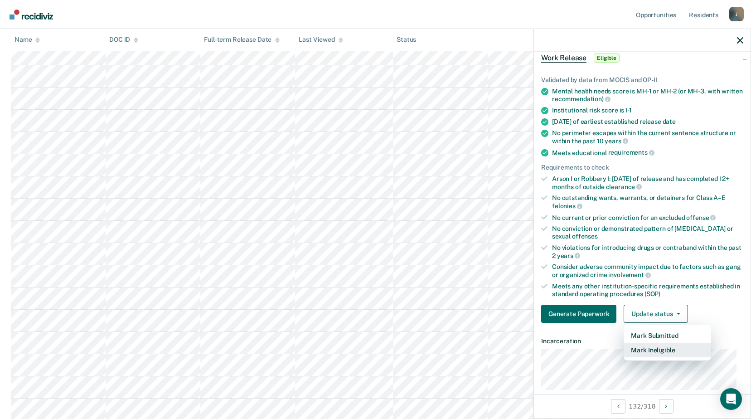
scroll to position [0, 0]
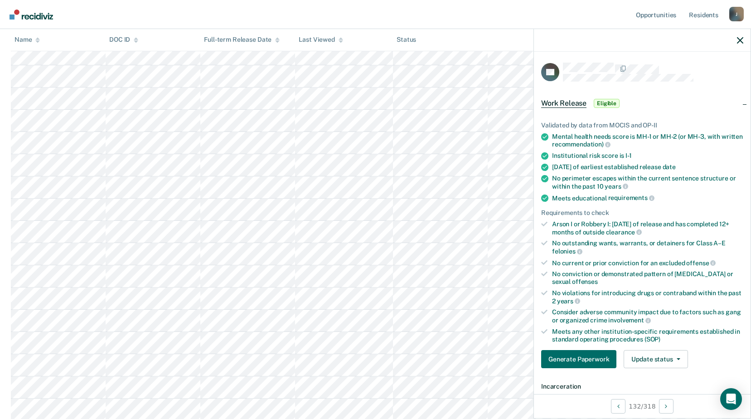
click at [687, 322] on div "Consider adverse community impact due to factors such as gang or organized crim…" at bounding box center [647, 315] width 191 height 15
click at [687, 295] on div "No violations for introducing drugs or contraband within the past 2 years" at bounding box center [647, 296] width 191 height 15
click at [574, 99] on span "Work Release" at bounding box center [563, 103] width 45 height 9
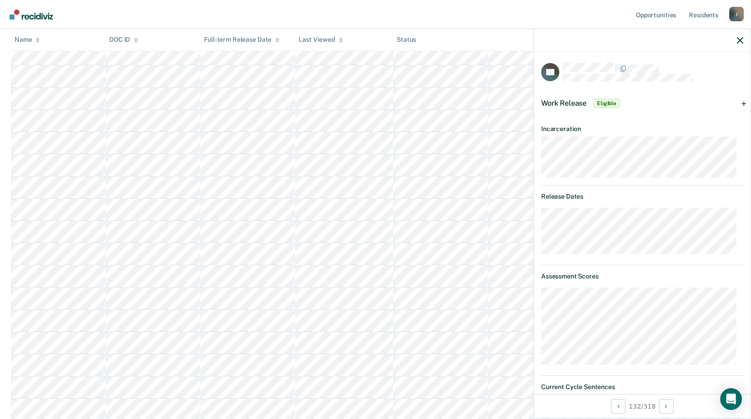
click at [608, 99] on span "Eligible" at bounding box center [607, 103] width 26 height 9
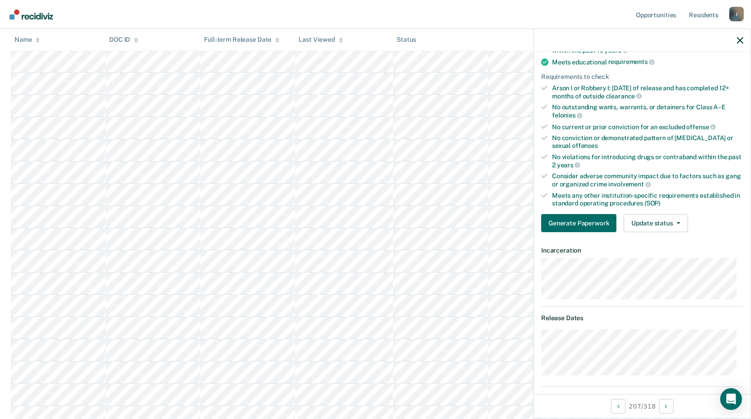
scroll to position [4713, 0]
click at [677, 227] on button "Update status" at bounding box center [656, 223] width 64 height 18
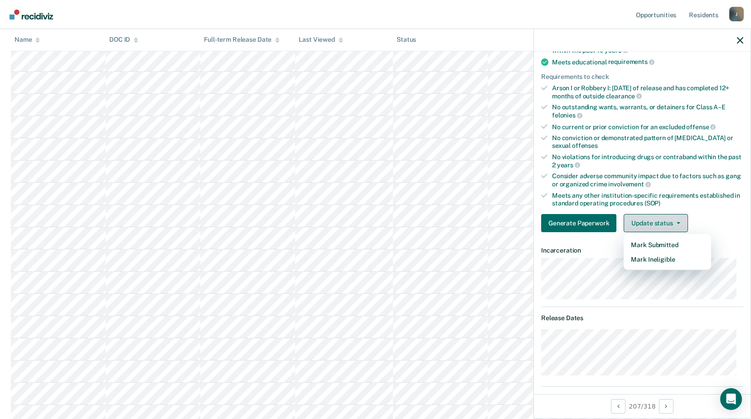
click at [677, 227] on button "Update status" at bounding box center [656, 223] width 64 height 18
click at [677, 222] on icon "button" at bounding box center [679, 223] width 4 height 2
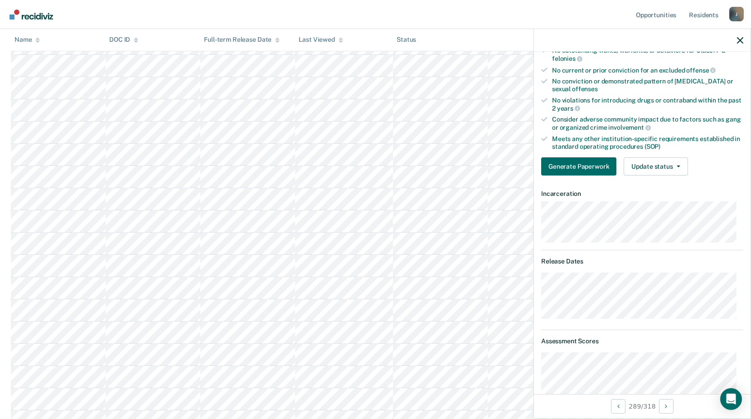
scroll to position [147, 0]
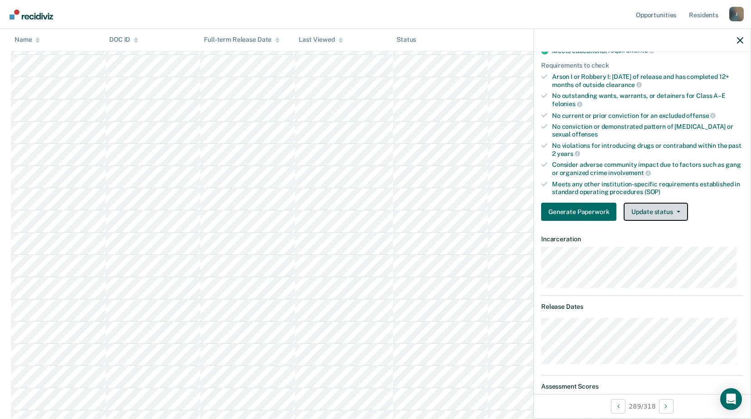
click at [671, 207] on button "Update status" at bounding box center [656, 212] width 64 height 18
click at [745, 37] on div at bounding box center [642, 40] width 217 height 23
click at [738, 40] on icon "button" at bounding box center [740, 40] width 6 height 6
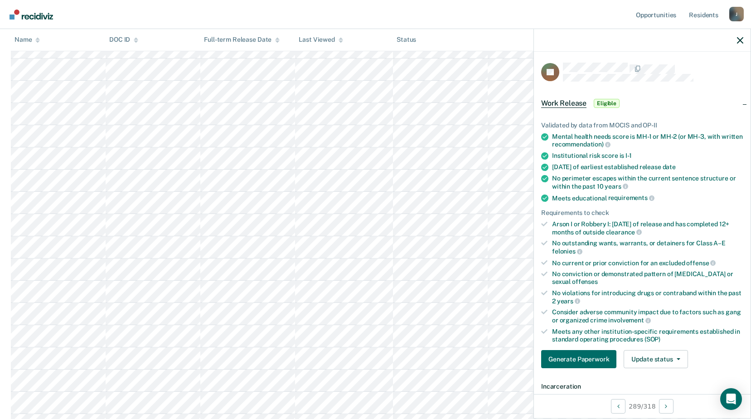
click at [562, 105] on div "Work Release Eligible" at bounding box center [581, 103] width 80 height 15
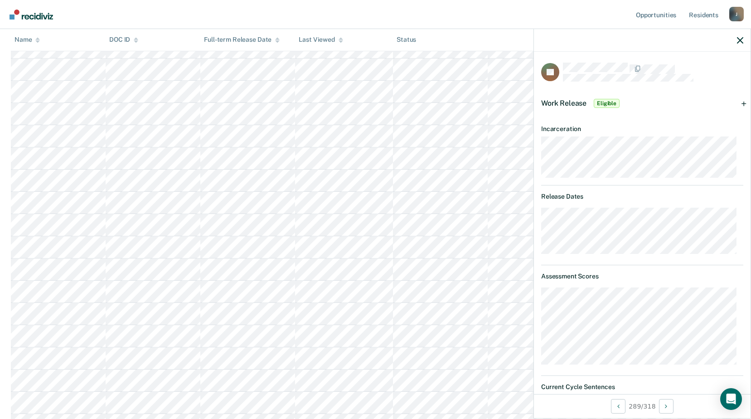
click at [605, 100] on span "Eligible" at bounding box center [607, 103] width 26 height 9
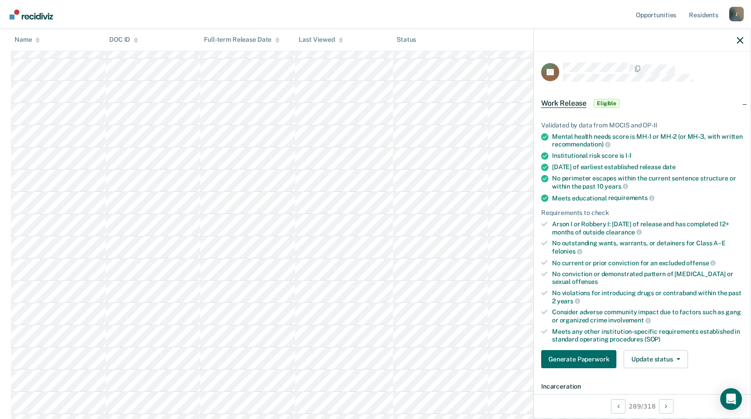
scroll to position [147, 0]
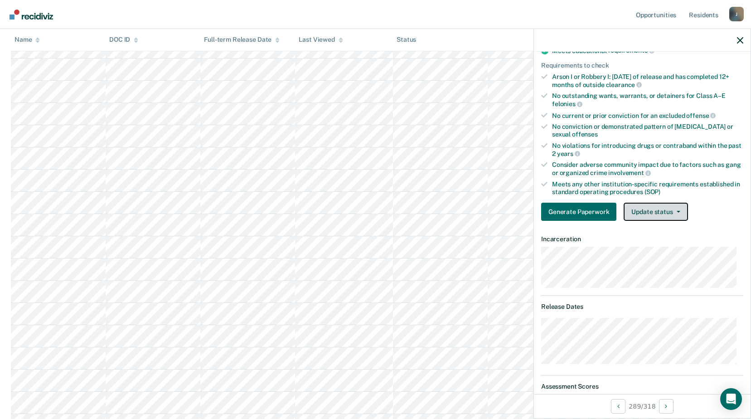
click at [643, 218] on button "Update status" at bounding box center [656, 212] width 64 height 18
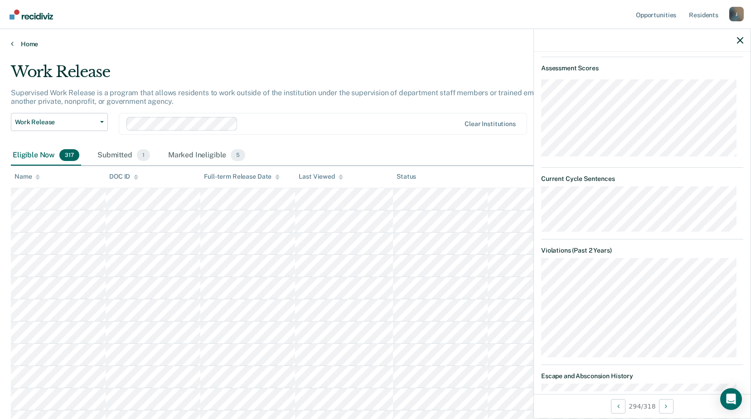
click at [16, 45] on link "Home" at bounding box center [375, 44] width 729 height 8
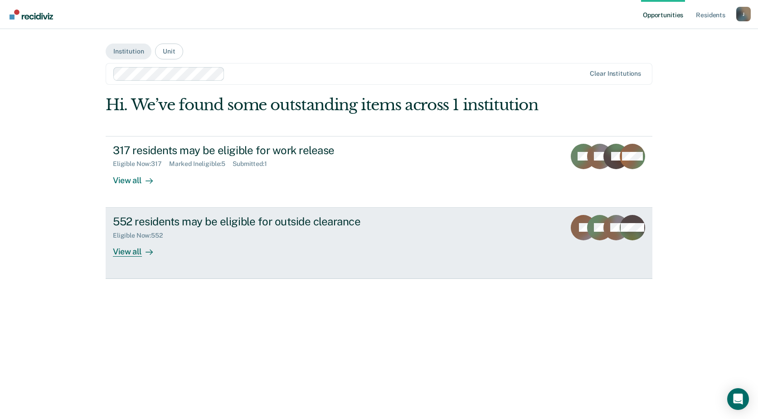
click at [177, 239] on div "552 residents may be eligible for outside clearance Eligible Now : 552 View all" at bounding box center [283, 236] width 340 height 42
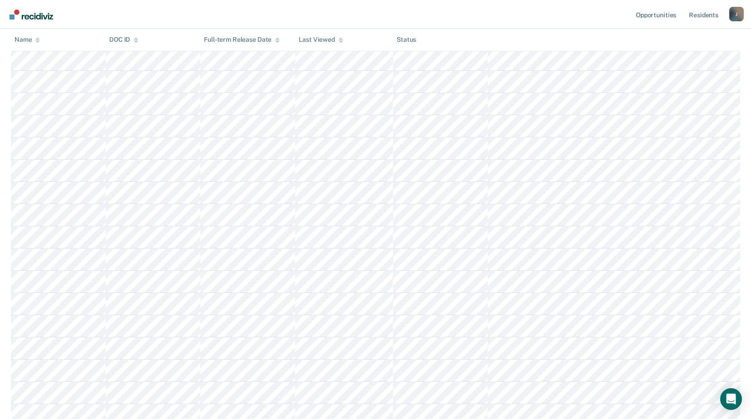
scroll to position [453, 0]
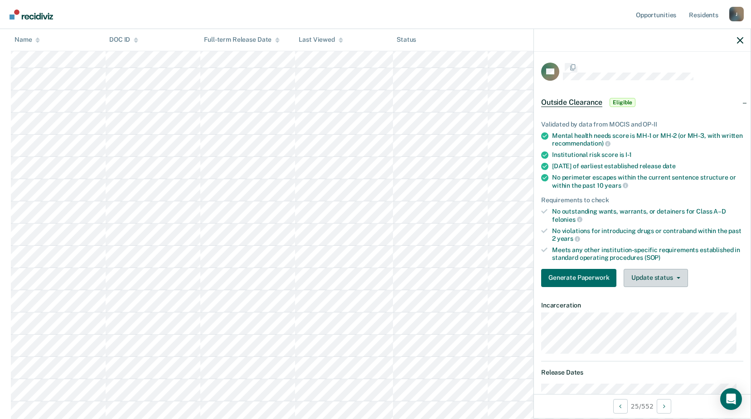
click at [676, 284] on button "Update status" at bounding box center [656, 278] width 64 height 18
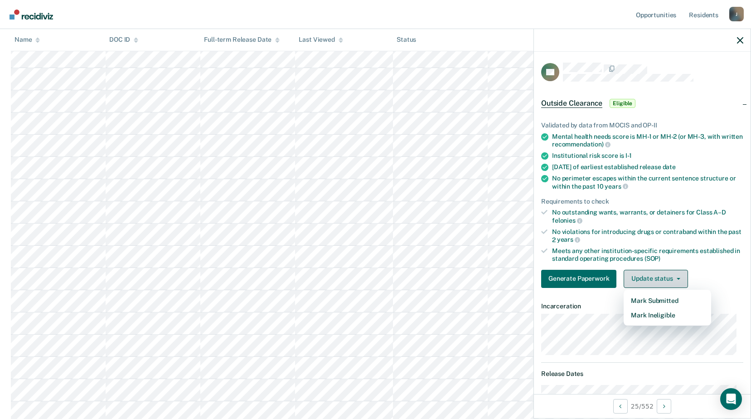
click at [678, 278] on icon "button" at bounding box center [679, 279] width 4 height 2
click at [669, 314] on button "Mark Ineligible" at bounding box center [667, 315] width 87 height 15
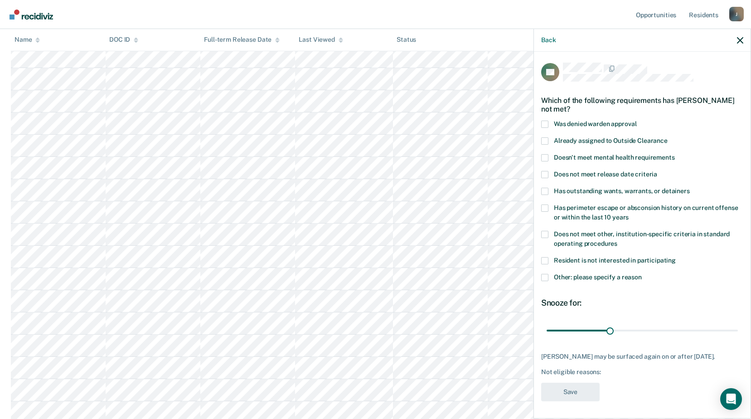
click at [544, 274] on span at bounding box center [544, 277] width 7 height 7
click at [642, 274] on input "Other: please specify a reason" at bounding box center [642, 274] width 0 height 0
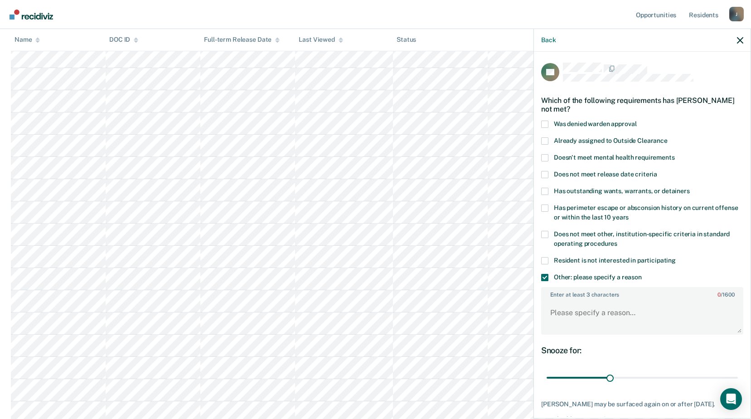
click at [545, 278] on span at bounding box center [544, 277] width 7 height 7
click at [642, 274] on input "Other: please specify a reason" at bounding box center [642, 274] width 0 height 0
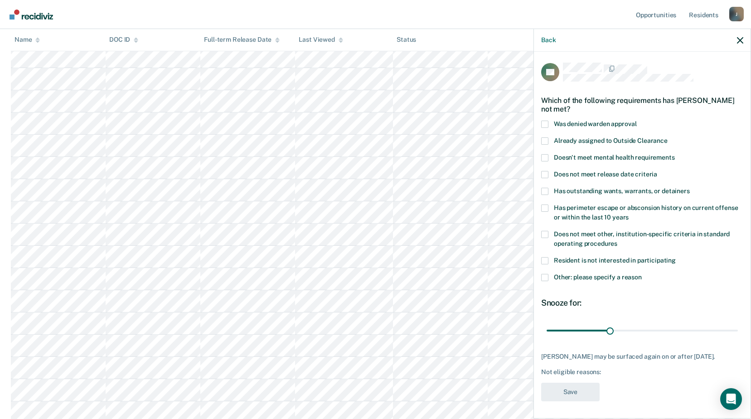
click at [549, 231] on label "Does not meet other, institution-specific criteria in standard operating proced…" at bounding box center [642, 240] width 202 height 19
click at [617, 240] on input "Does not meet other, institution-specific criteria in standard operating proced…" at bounding box center [617, 240] width 0 height 0
click at [575, 385] on button "Save" at bounding box center [570, 391] width 58 height 19
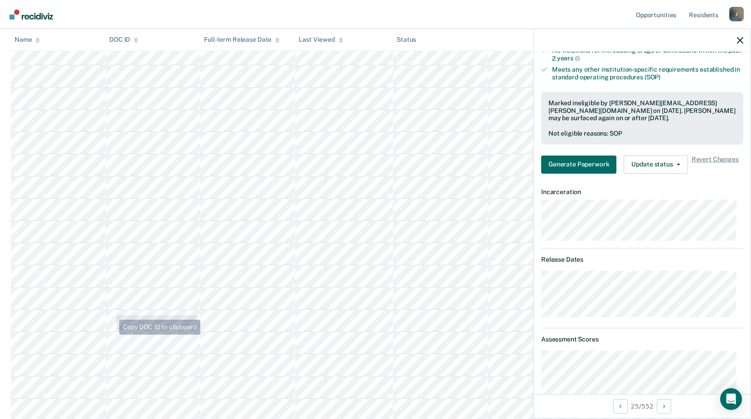
scroll to position [634, 0]
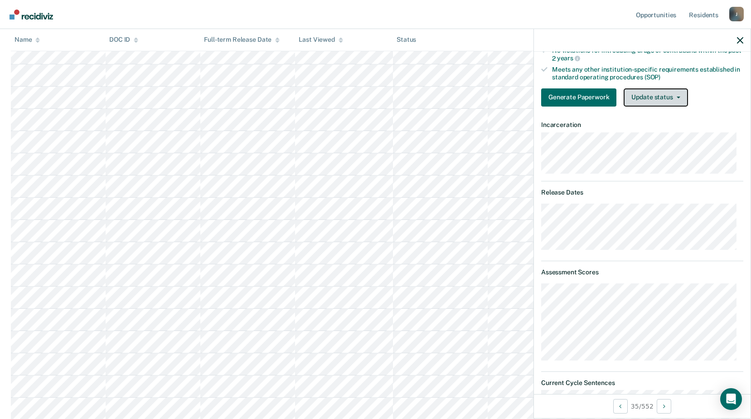
click at [678, 97] on icon "button" at bounding box center [679, 98] width 4 height 2
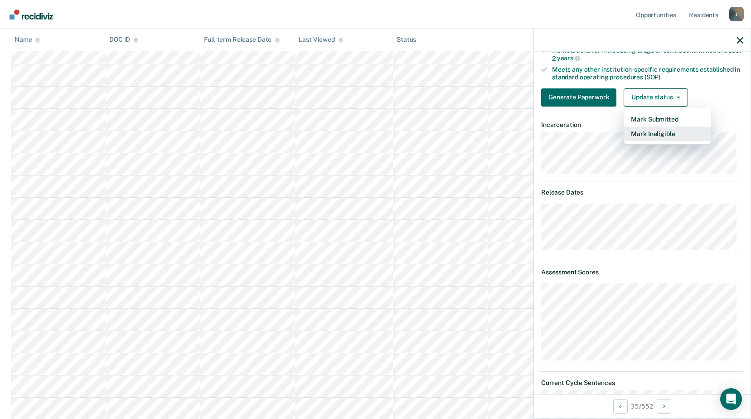
click at [657, 136] on button "Mark Ineligible" at bounding box center [667, 133] width 87 height 15
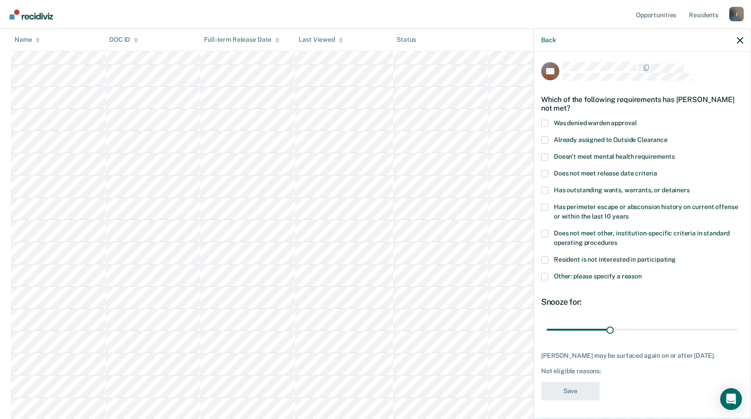
scroll to position [8, 0]
click at [546, 187] on span at bounding box center [544, 190] width 7 height 7
click at [690, 187] on input "Has outstanding wants, warrants, or detainers" at bounding box center [690, 187] width 0 height 0
click at [563, 397] on button "Save" at bounding box center [570, 391] width 58 height 19
click at [629, 323] on input "range" at bounding box center [642, 329] width 191 height 16
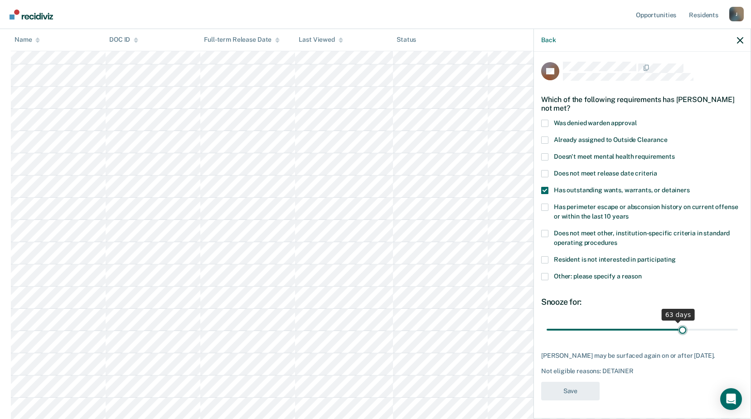
type input "63"
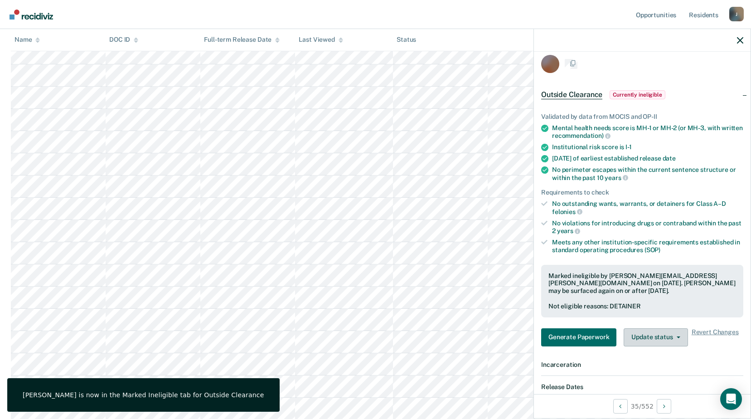
drag, startPoint x: 628, startPoint y: 320, endPoint x: 657, endPoint y: 335, distance: 32.4
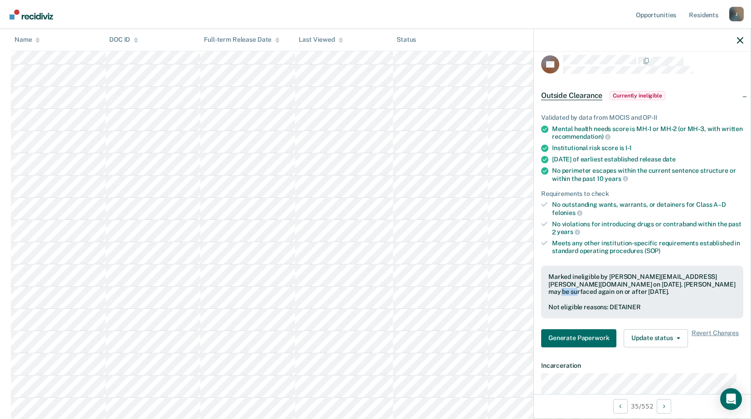
drag, startPoint x: 687, startPoint y: 282, endPoint x: 702, endPoint y: 284, distance: 15.1
click at [702, 284] on div "Marked ineligible by Julie.A.Ulmer@doc.mo.gov on September 25, 2025. Stephanie …" at bounding box center [642, 284] width 188 height 23
drag, startPoint x: 702, startPoint y: 284, endPoint x: 636, endPoint y: 278, distance: 66.5
click at [636, 278] on div "Marked ineligible by Julie.A.Ulmer@doc.mo.gov on September 25, 2025. Stephanie …" at bounding box center [642, 284] width 188 height 23
click at [679, 338] on button "Update status" at bounding box center [656, 338] width 64 height 18
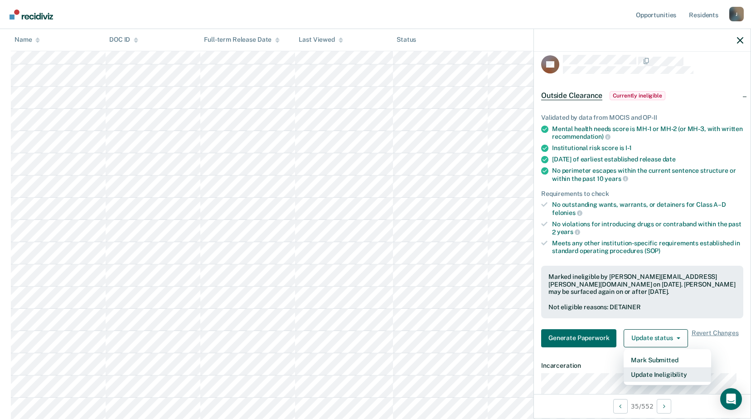
click at [681, 377] on button "Update Ineligibility" at bounding box center [667, 374] width 87 height 15
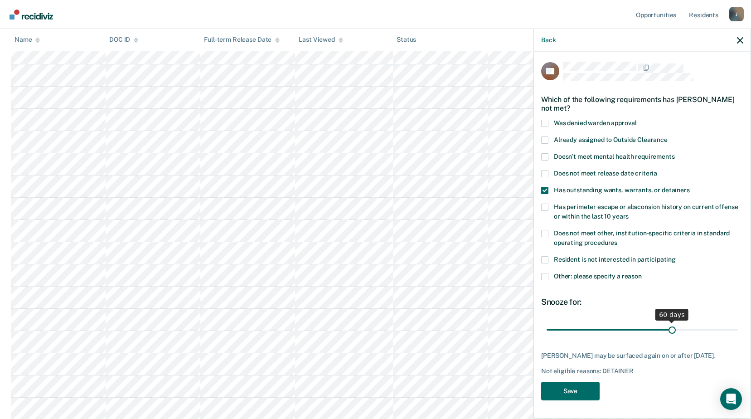
drag, startPoint x: 606, startPoint y: 325, endPoint x: 668, endPoint y: 325, distance: 62.1
type input "60"
click at [668, 325] on input "range" at bounding box center [642, 329] width 191 height 16
click at [582, 390] on button "Save" at bounding box center [570, 391] width 58 height 19
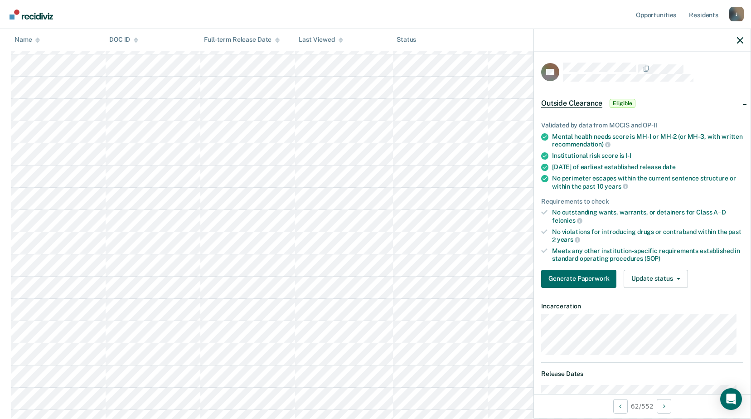
scroll to position [363, 0]
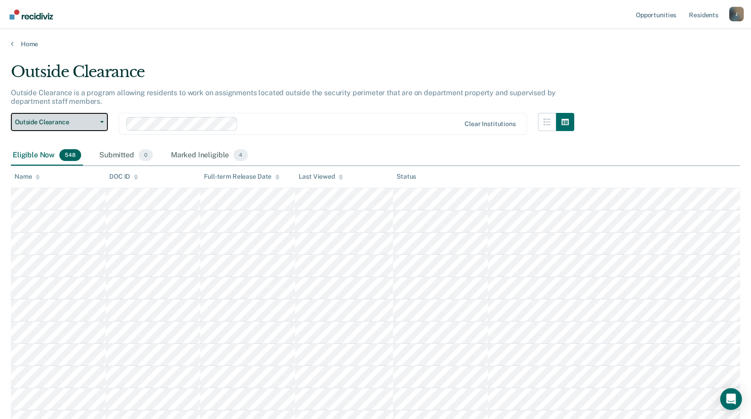
click at [82, 125] on span "Outside Clearance" at bounding box center [56, 122] width 82 height 8
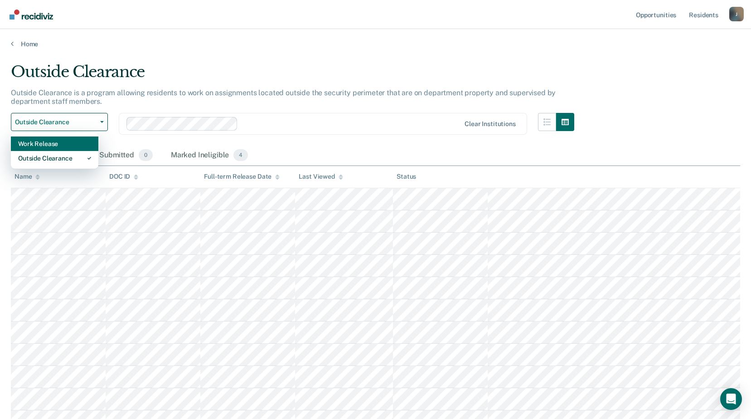
click at [66, 147] on div "Work Release" at bounding box center [54, 143] width 73 height 15
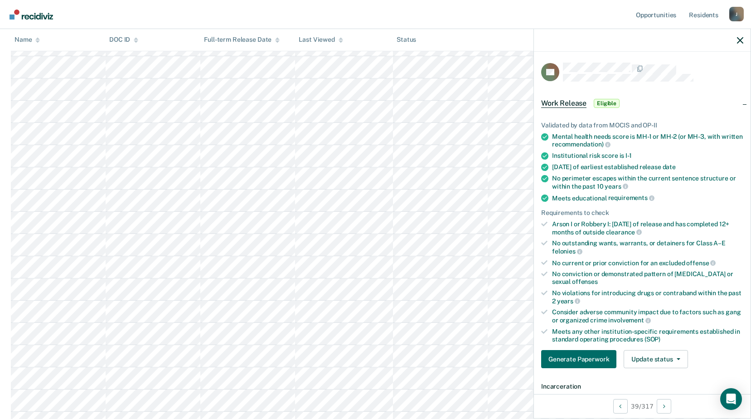
scroll to position [1088, 0]
click at [662, 362] on button "Update status" at bounding box center [656, 359] width 64 height 18
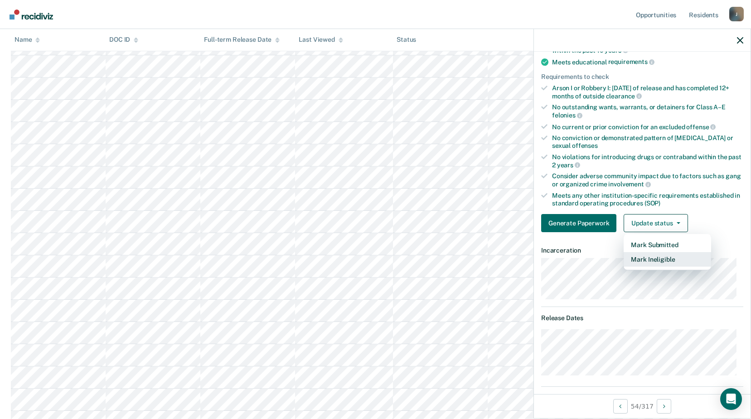
click at [658, 261] on button "Mark Ineligible" at bounding box center [667, 259] width 87 height 15
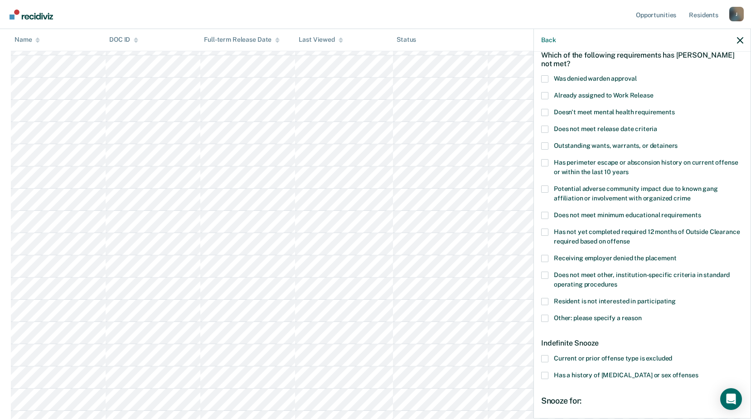
scroll to position [91, 0]
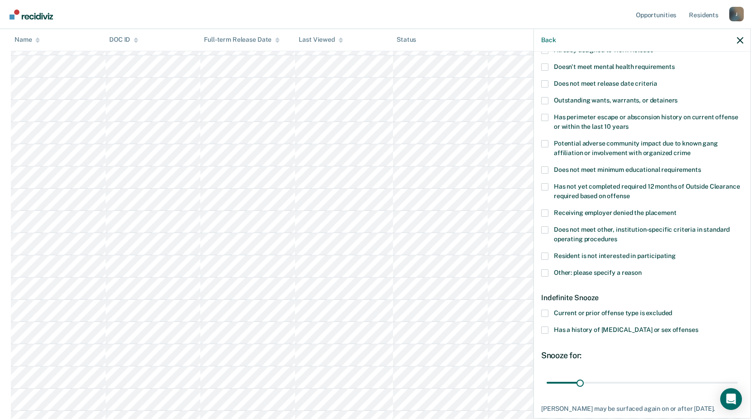
click at [549, 312] on label "Current or prior offense type is excluded" at bounding box center [642, 315] width 202 height 10
click at [672, 310] on input "Current or prior offense type is excluded" at bounding box center [672, 310] width 0 height 0
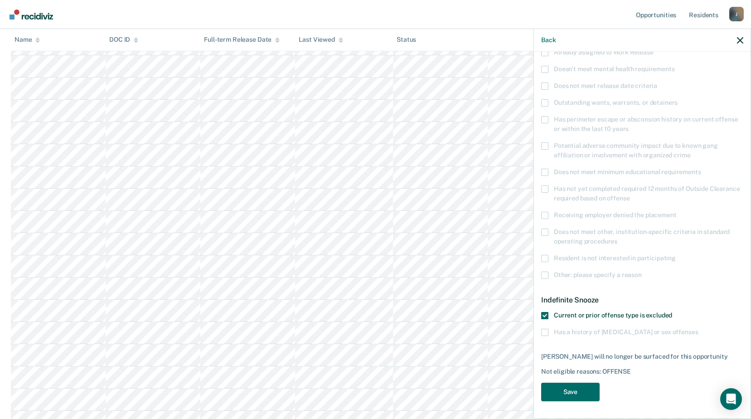
click at [546, 312] on span at bounding box center [544, 315] width 7 height 7
click at [672, 312] on input "Current or prior offense type is excluded" at bounding box center [672, 312] width 0 height 0
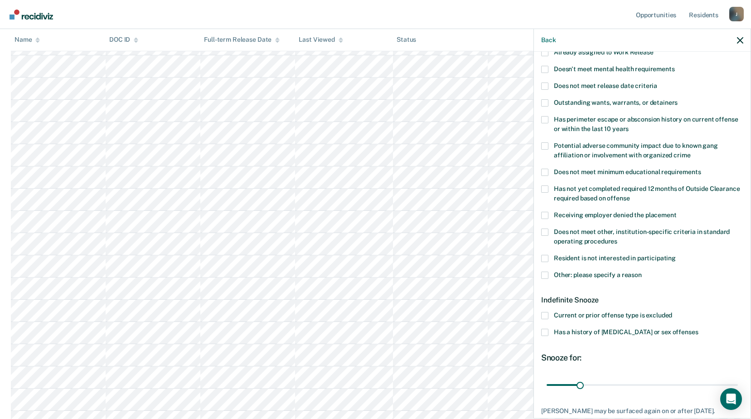
click at [546, 313] on span at bounding box center [544, 315] width 7 height 7
click at [672, 312] on input "Current or prior offense type is excluded" at bounding box center [672, 312] width 0 height 0
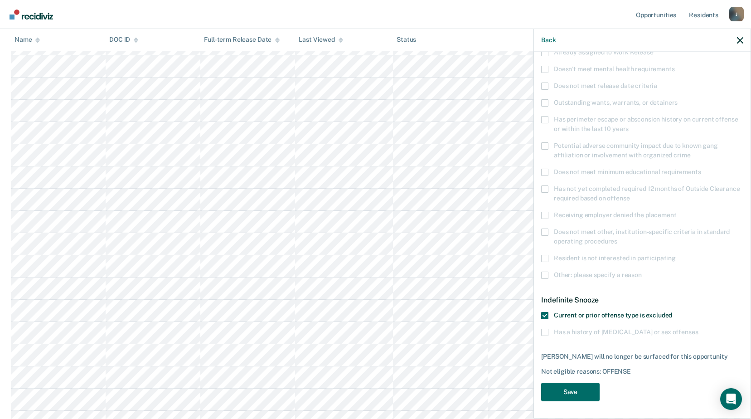
click at [545, 312] on span at bounding box center [544, 315] width 7 height 7
click at [672, 312] on input "Current or prior offense type is excluded" at bounding box center [672, 312] width 0 height 0
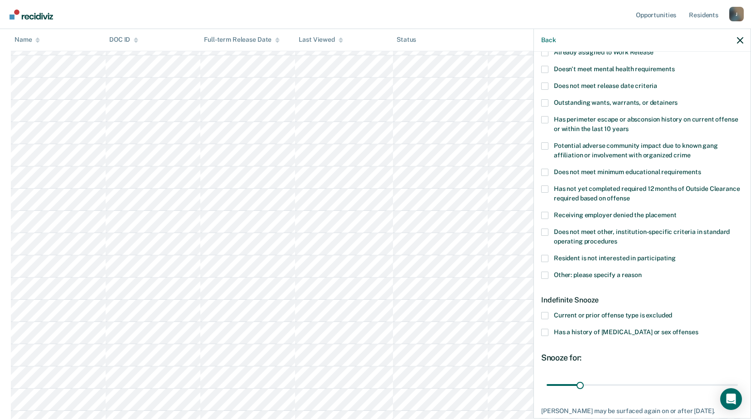
click at [545, 314] on span at bounding box center [544, 315] width 7 height 7
click at [672, 312] on input "Current or prior offense type is excluded" at bounding box center [672, 312] width 0 height 0
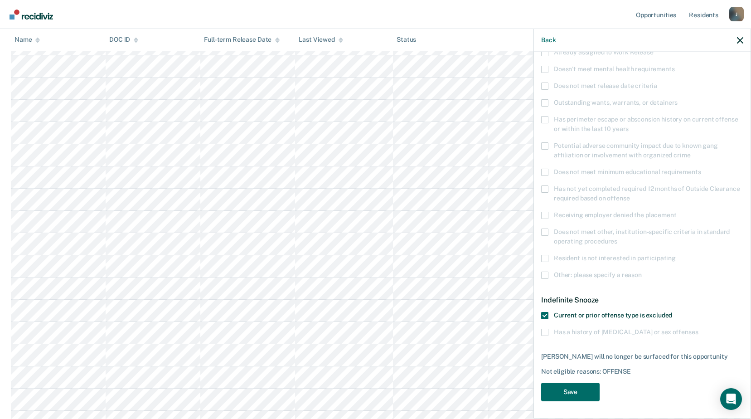
scroll to position [1178, 0]
click at [573, 388] on button "Save" at bounding box center [570, 391] width 58 height 19
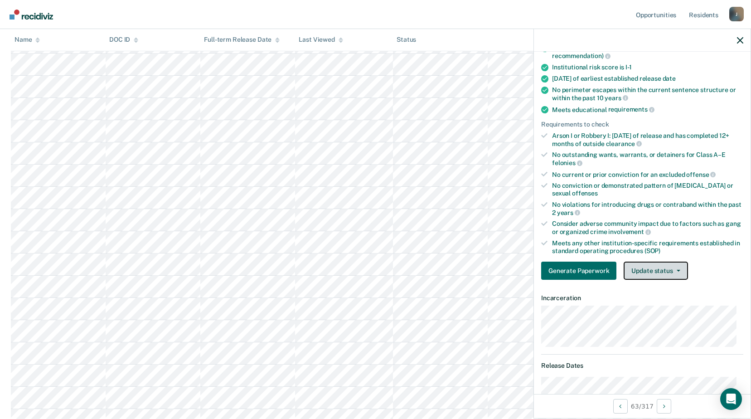
click at [675, 271] on button "Update status" at bounding box center [656, 270] width 64 height 18
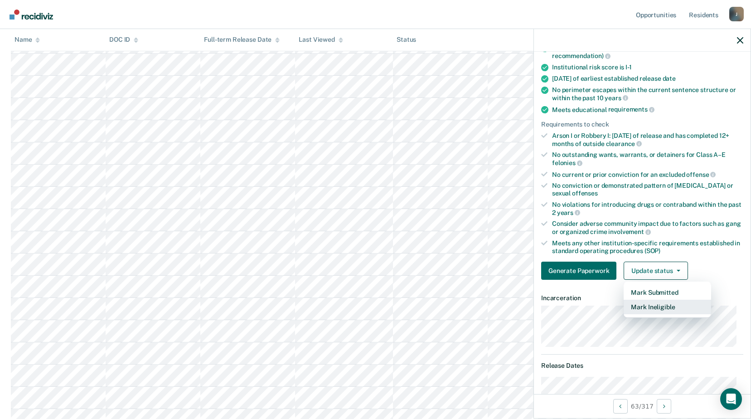
click at [666, 306] on button "Mark Ineligible" at bounding box center [667, 307] width 87 height 15
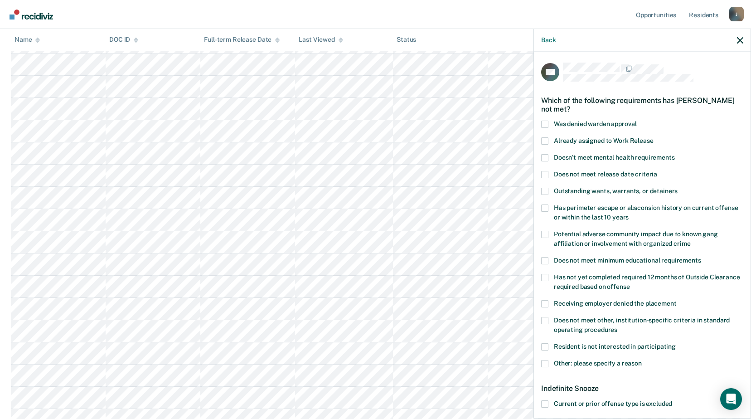
scroll to position [45, 0]
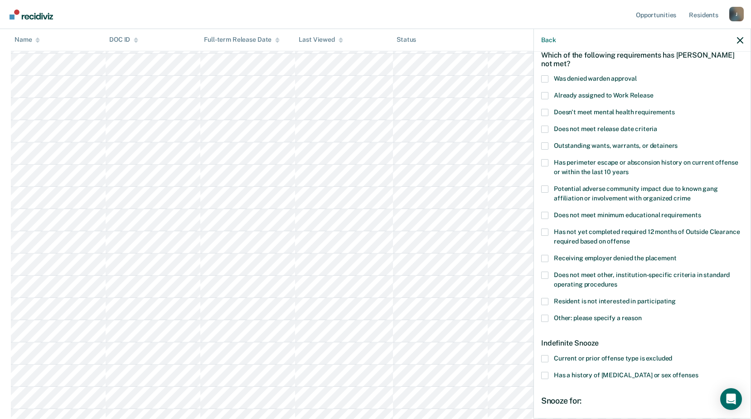
click at [545, 276] on span at bounding box center [544, 274] width 7 height 7
click at [617, 281] on input "Does not meet other, institution-specific criteria in standard operating proced…" at bounding box center [617, 281] width 0 height 0
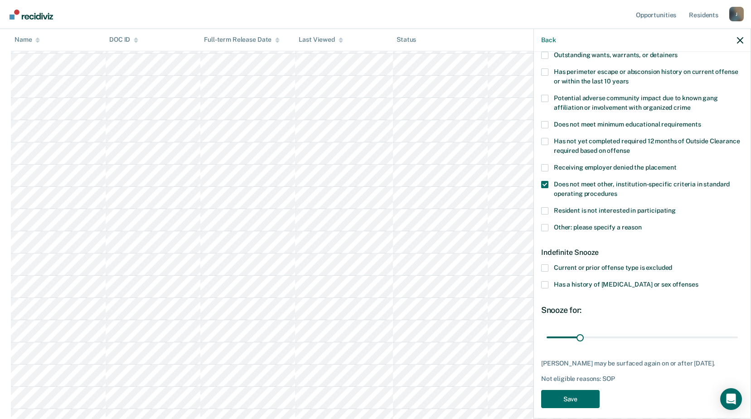
scroll to position [150, 0]
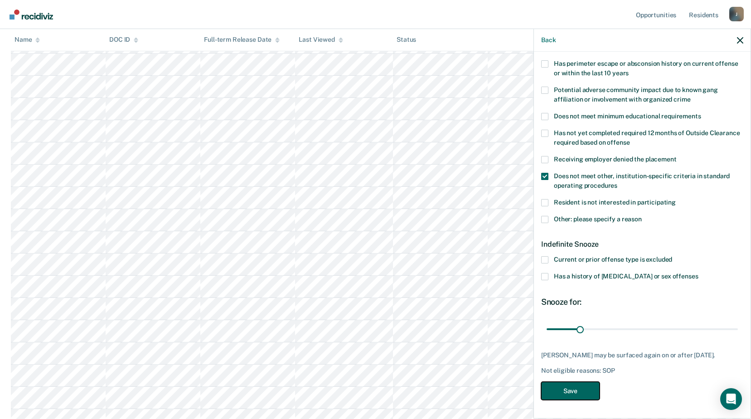
click at [582, 390] on button "Save" at bounding box center [570, 391] width 58 height 19
drag, startPoint x: 622, startPoint y: 324, endPoint x: 745, endPoint y: 326, distance: 123.3
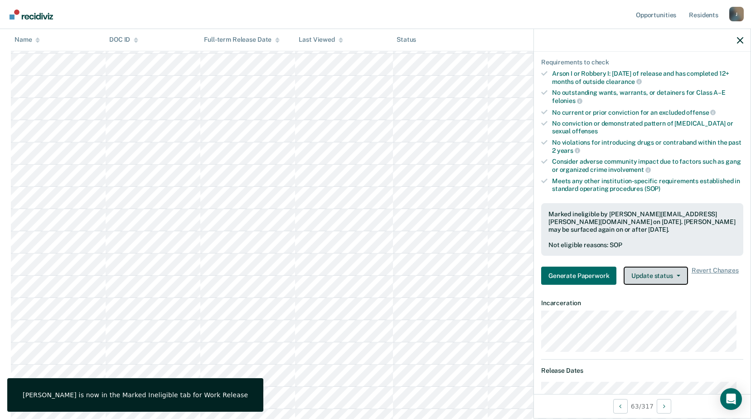
drag, startPoint x: 653, startPoint y: 272, endPoint x: 654, endPoint y: 277, distance: 5.1
click at [654, 275] on button "Update status" at bounding box center [656, 275] width 64 height 18
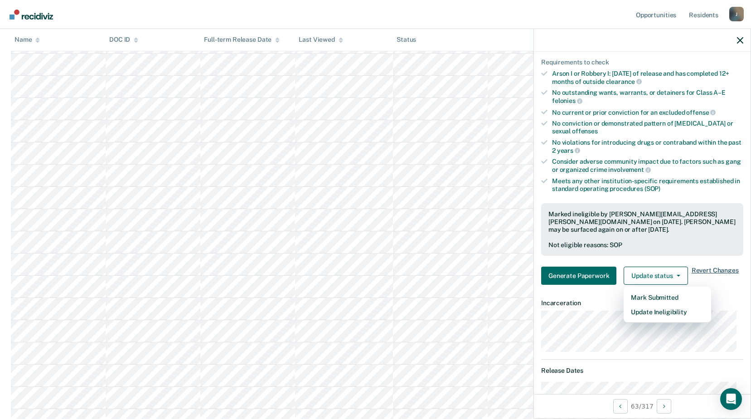
click at [708, 268] on span "Revert Changes" at bounding box center [715, 275] width 47 height 18
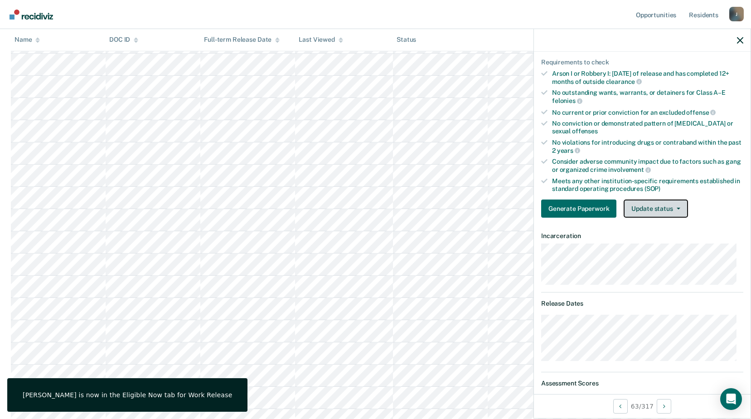
click at [658, 205] on button "Update status" at bounding box center [656, 208] width 64 height 18
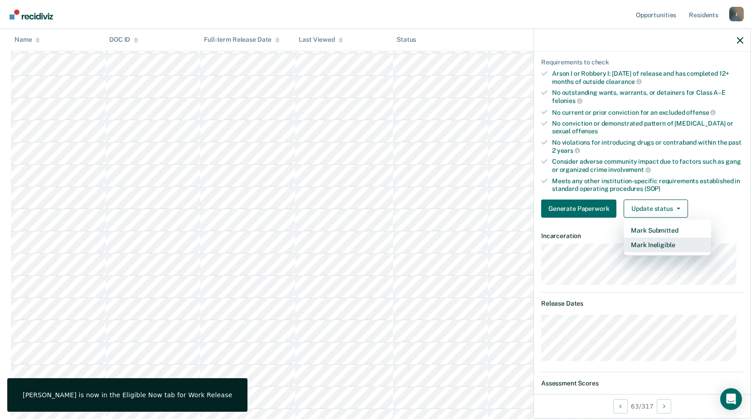
click at [652, 248] on button "Mark Ineligible" at bounding box center [667, 244] width 87 height 15
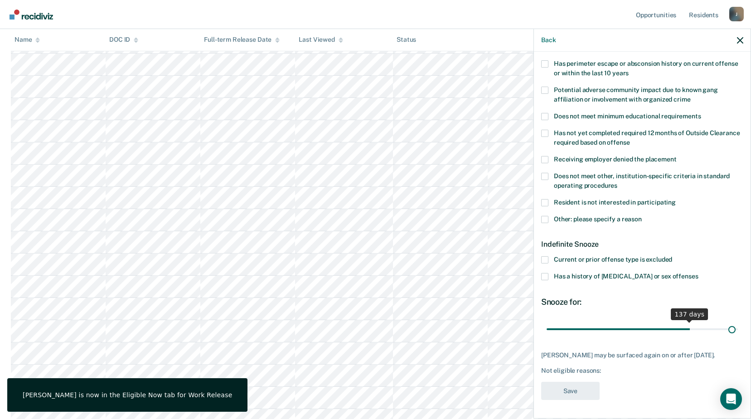
scroll to position [143, 0]
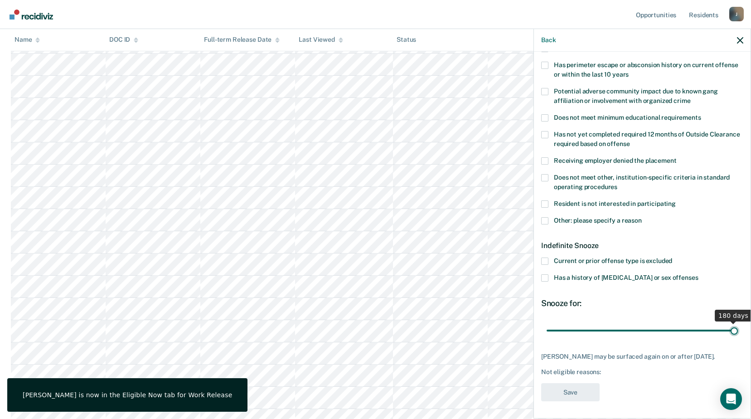
drag, startPoint x: 578, startPoint y: 323, endPoint x: 732, endPoint y: 324, distance: 154.1
type input "180"
click at [732, 324] on input "range" at bounding box center [642, 330] width 191 height 16
click at [545, 221] on span at bounding box center [544, 220] width 7 height 7
click at [642, 217] on input "Other: please specify a reason" at bounding box center [642, 217] width 0 height 0
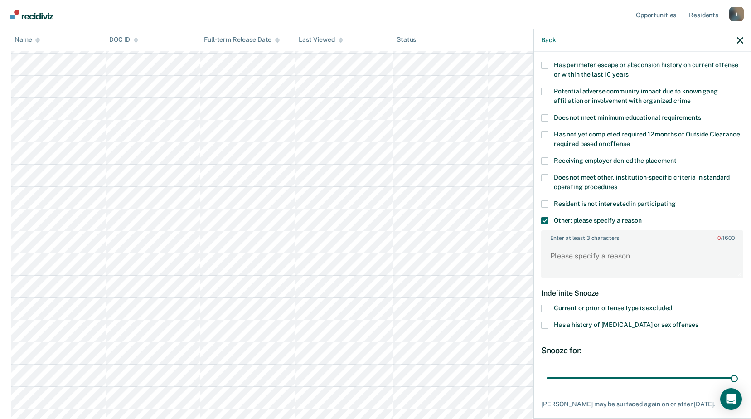
click at [544, 222] on span at bounding box center [544, 220] width 7 height 7
click at [642, 217] on input "Other: please specify a reason" at bounding box center [642, 217] width 0 height 0
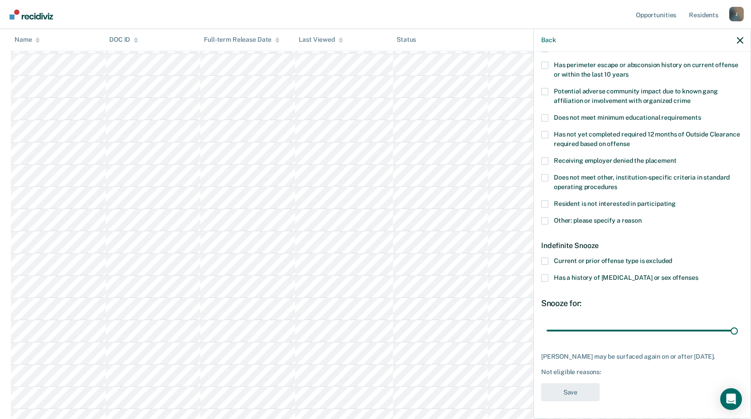
click at [546, 175] on span at bounding box center [544, 177] width 7 height 7
click at [617, 184] on input "Does not meet other, institution-specific criteria in standard operating proced…" at bounding box center [617, 184] width 0 height 0
click at [572, 390] on button "Save" at bounding box center [570, 392] width 58 height 19
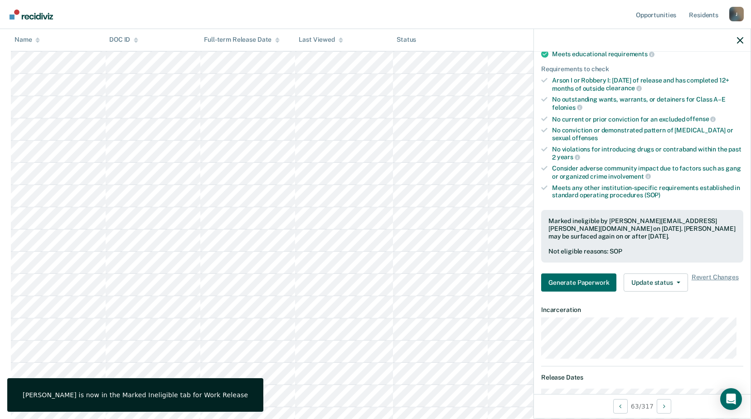
scroll to position [1405, 0]
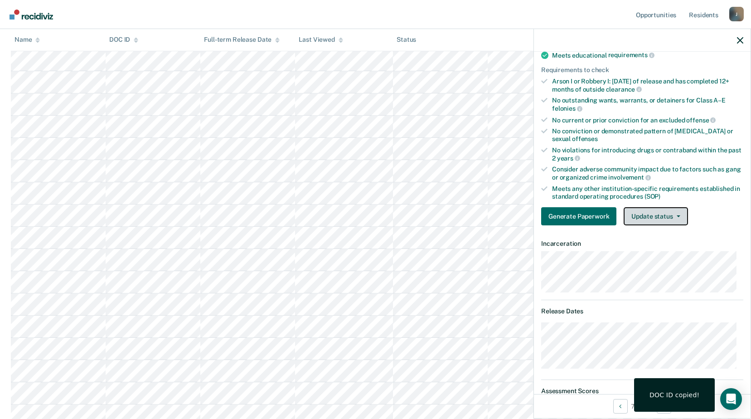
click at [650, 215] on button "Update status" at bounding box center [656, 216] width 64 height 18
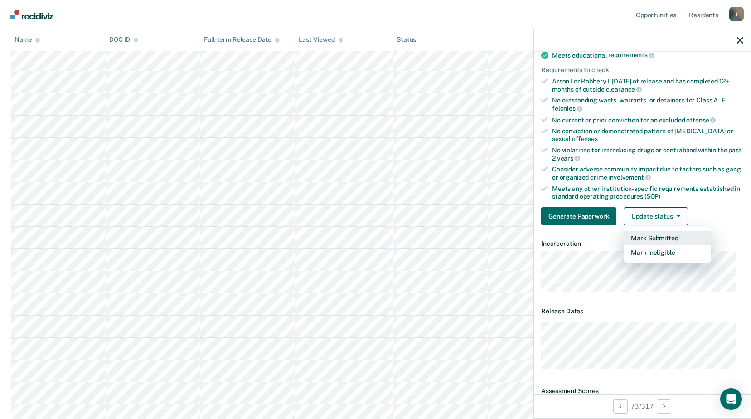
click at [677, 238] on button "Mark Submitted" at bounding box center [667, 238] width 87 height 15
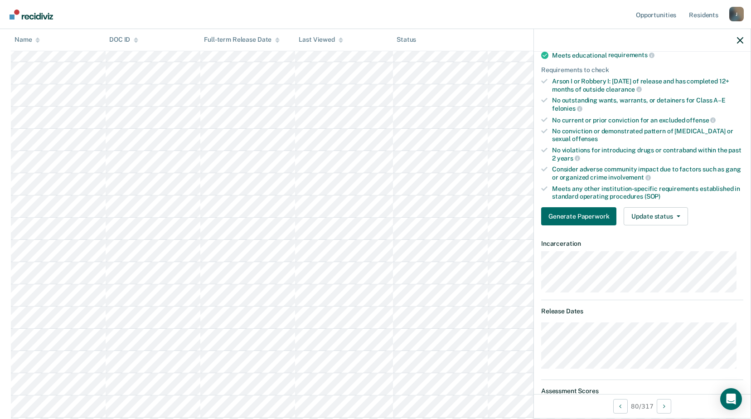
scroll to position [1949, 0]
click at [654, 214] on button "Update status" at bounding box center [656, 216] width 64 height 18
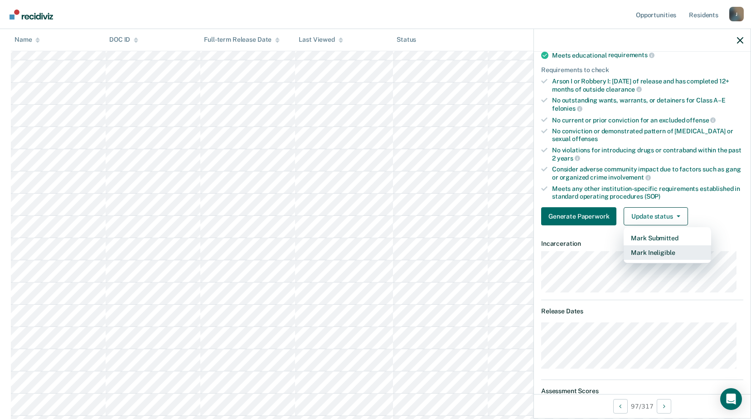
click at [649, 253] on button "Mark Ineligible" at bounding box center [667, 252] width 87 height 15
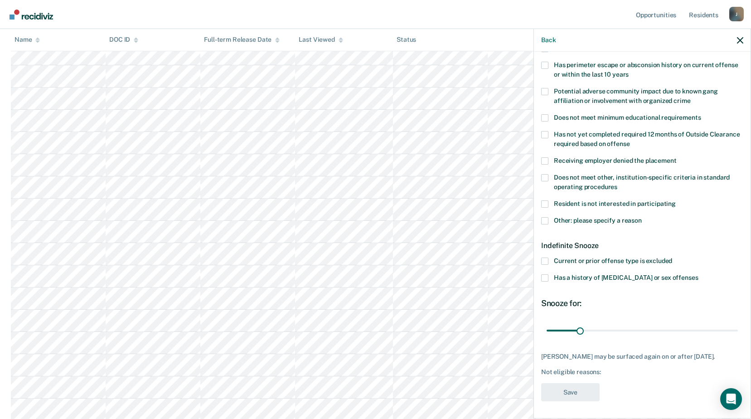
scroll to position [0, 0]
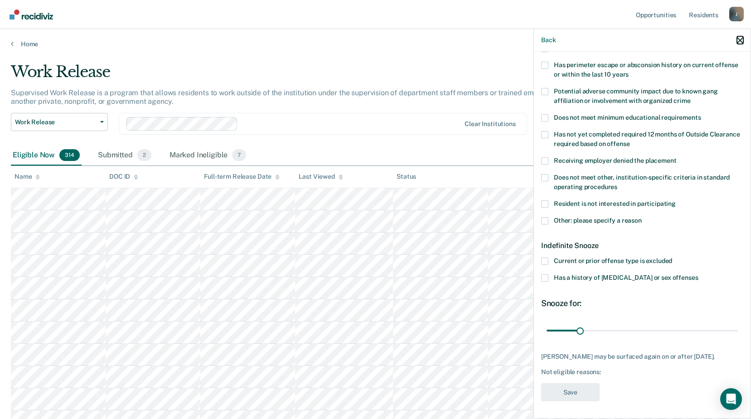
click at [742, 39] on icon "button" at bounding box center [740, 40] width 6 height 6
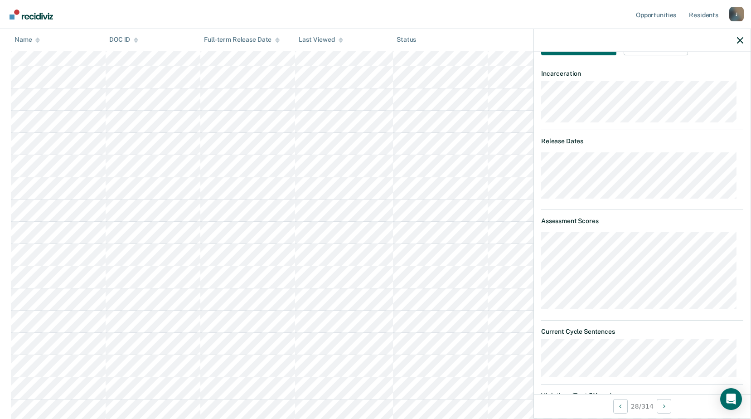
scroll to position [41, 0]
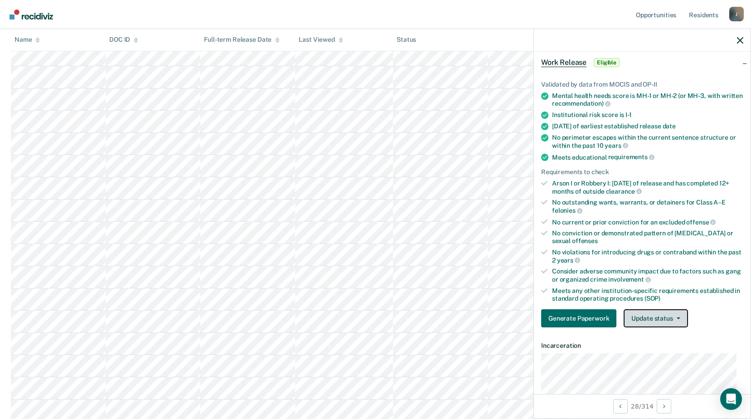
click at [661, 323] on button "Update status" at bounding box center [656, 318] width 64 height 18
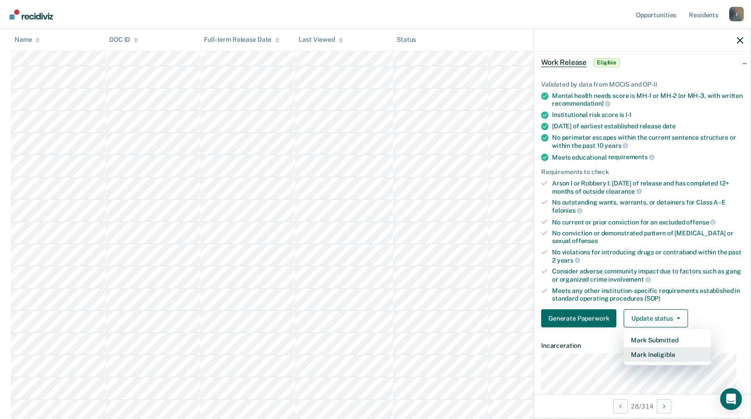
click at [661, 352] on button "Mark Ineligible" at bounding box center [667, 354] width 87 height 15
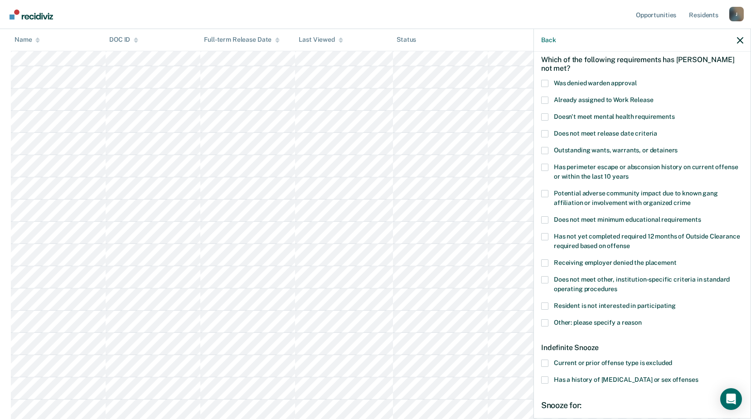
click at [546, 279] on span at bounding box center [544, 279] width 7 height 7
click at [617, 285] on input "Does not meet other, institution-specific criteria in standard operating proced…" at bounding box center [617, 285] width 0 height 0
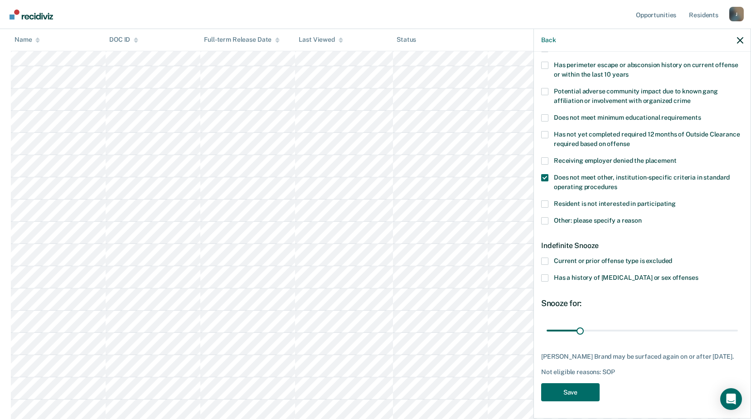
scroll to position [680, 0]
drag, startPoint x: 581, startPoint y: 328, endPoint x: 759, endPoint y: 335, distance: 178.2
type input "180"
click at [738, 335] on input "range" at bounding box center [642, 330] width 191 height 16
click at [552, 388] on button "Save" at bounding box center [570, 392] width 58 height 19
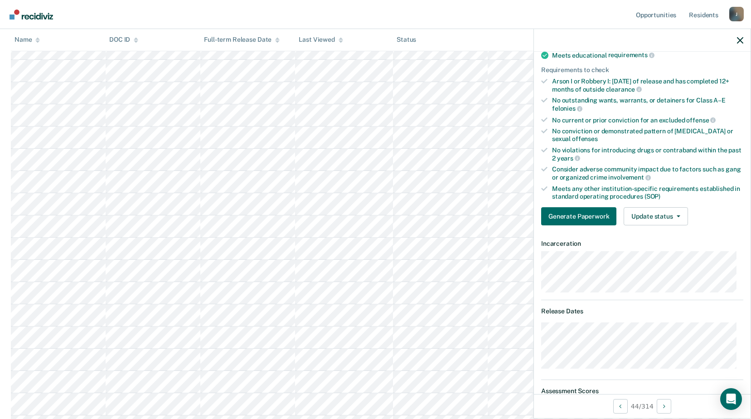
scroll to position [97, 0]
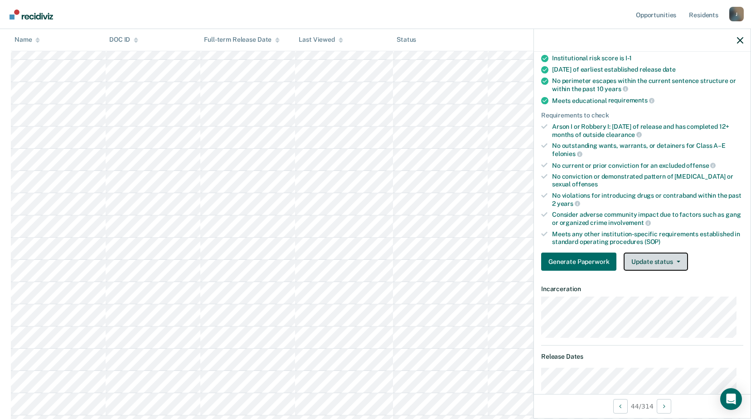
click at [641, 266] on button "Update status" at bounding box center [656, 261] width 64 height 18
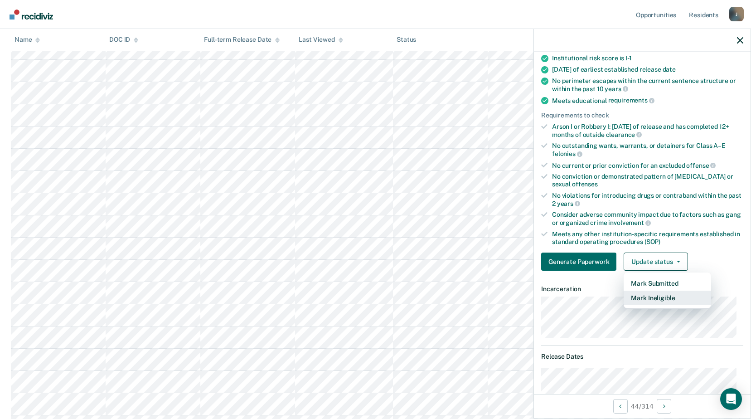
click at [662, 298] on button "Mark Ineligible" at bounding box center [667, 297] width 87 height 15
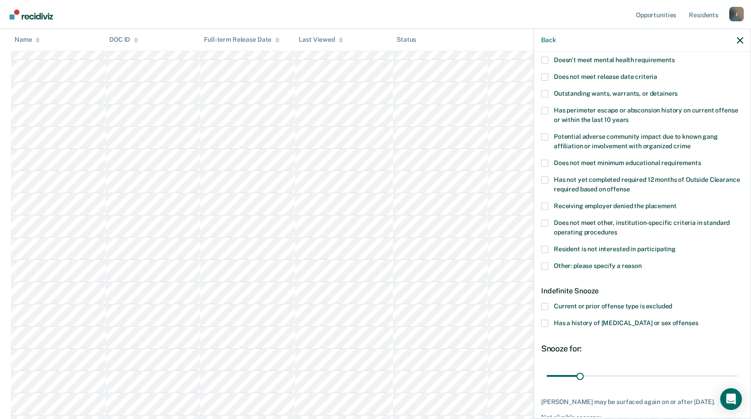
click at [545, 224] on span at bounding box center [544, 222] width 7 height 7
click at [617, 229] on input "Does not meet other, institution-specific criteria in standard operating proced…" at bounding box center [617, 229] width 0 height 0
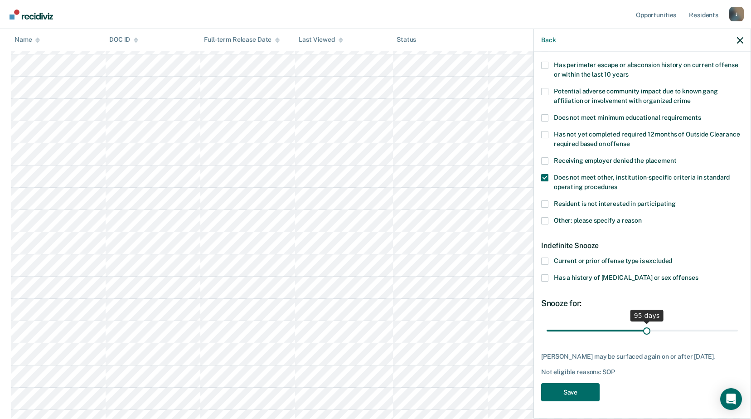
scroll to position [150, 0]
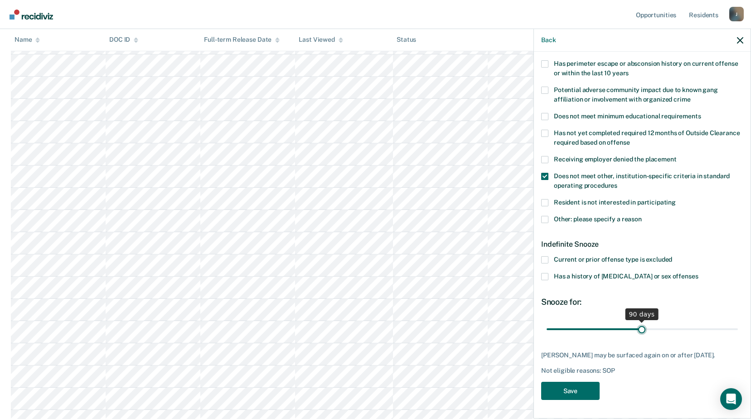
drag, startPoint x: 578, startPoint y: 325, endPoint x: 638, endPoint y: 326, distance: 59.8
type input "90"
click at [638, 326] on input "range" at bounding box center [642, 329] width 191 height 16
click at [579, 394] on button "Save" at bounding box center [570, 391] width 58 height 19
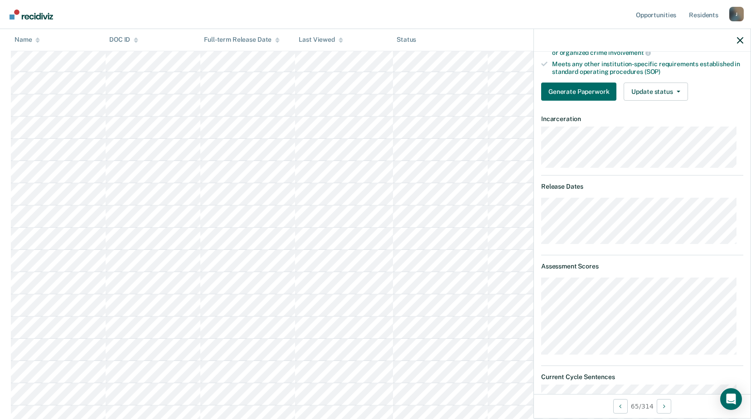
scroll to position [177, 0]
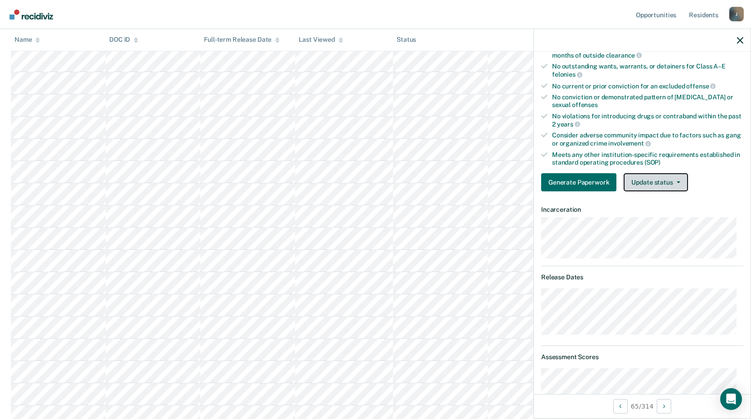
click at [660, 181] on button "Update status" at bounding box center [656, 182] width 64 height 18
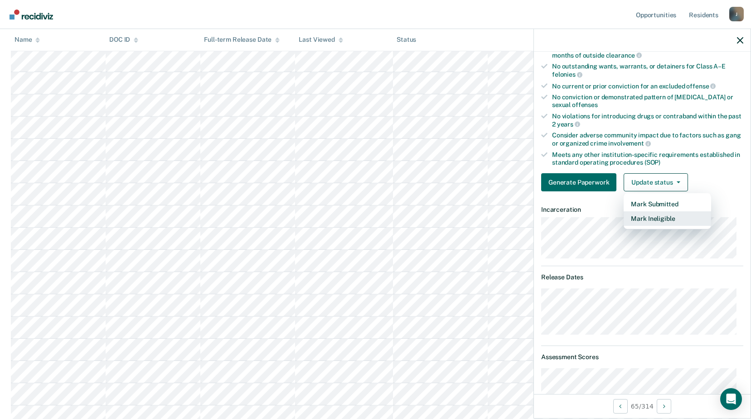
click at [663, 217] on button "Mark Ineligible" at bounding box center [667, 218] width 87 height 15
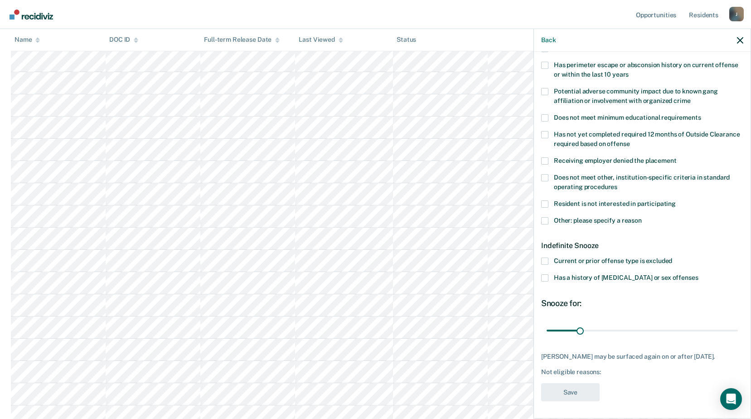
click at [546, 222] on span at bounding box center [544, 220] width 7 height 7
click at [642, 217] on input "Other: please specify a reason" at bounding box center [642, 217] width 0 height 0
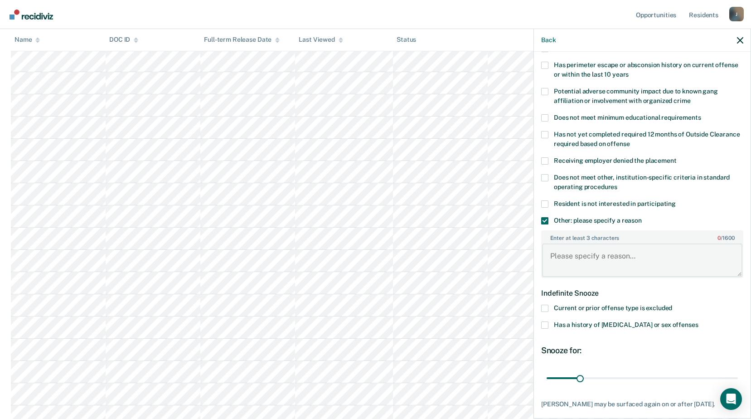
click at [601, 254] on textarea "Enter at least 3 characters 0 / 1600" at bounding box center [642, 260] width 200 height 34
type textarea "R"
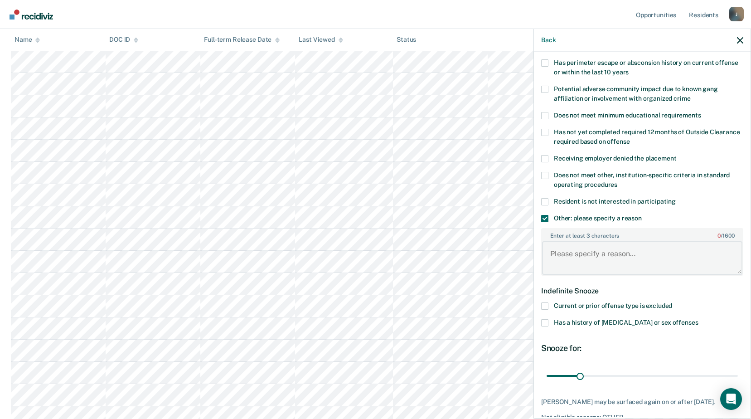
scroll to position [1269, 0]
click at [544, 42] on button "Back" at bounding box center [548, 40] width 15 height 8
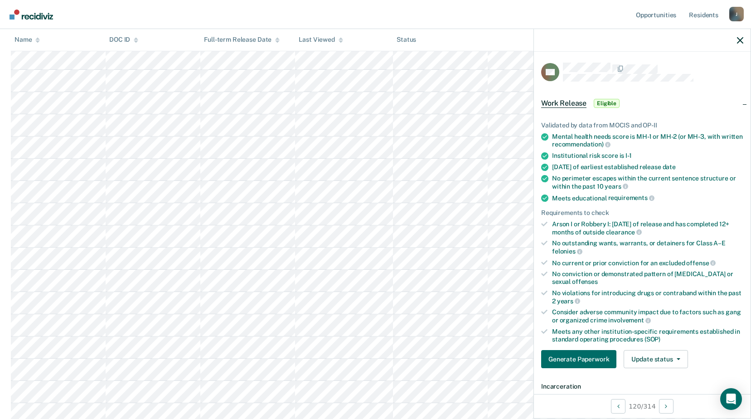
scroll to position [131, 0]
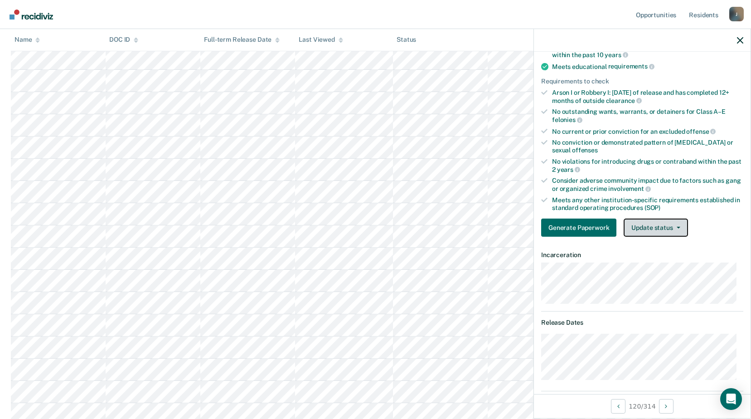
click at [658, 229] on button "Update status" at bounding box center [656, 227] width 64 height 18
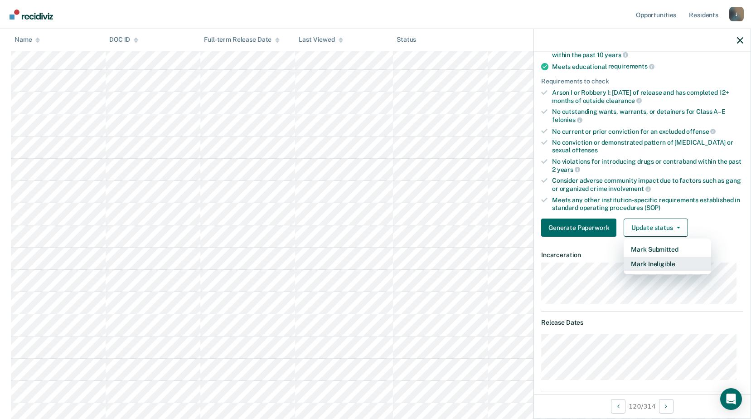
click at [663, 264] on button "Mark Ineligible" at bounding box center [667, 263] width 87 height 15
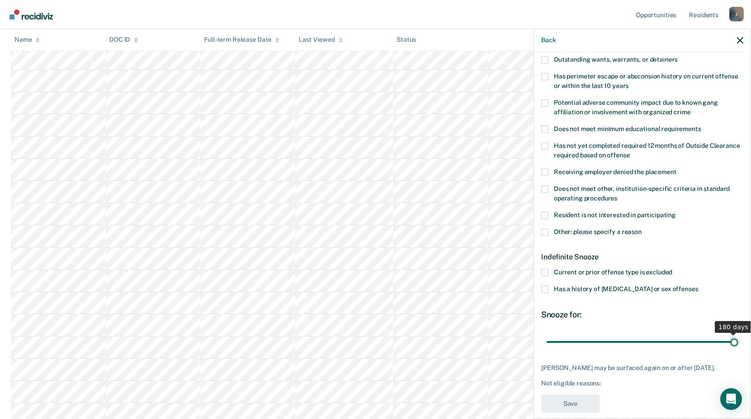
drag, startPoint x: 579, startPoint y: 343, endPoint x: 730, endPoint y: 334, distance: 150.7
type input "180"
click at [729, 336] on input "range" at bounding box center [642, 342] width 191 height 16
click at [543, 188] on span at bounding box center [544, 188] width 7 height 7
click at [617, 195] on input "Does not meet other, institution-specific criteria in standard operating proced…" at bounding box center [617, 195] width 0 height 0
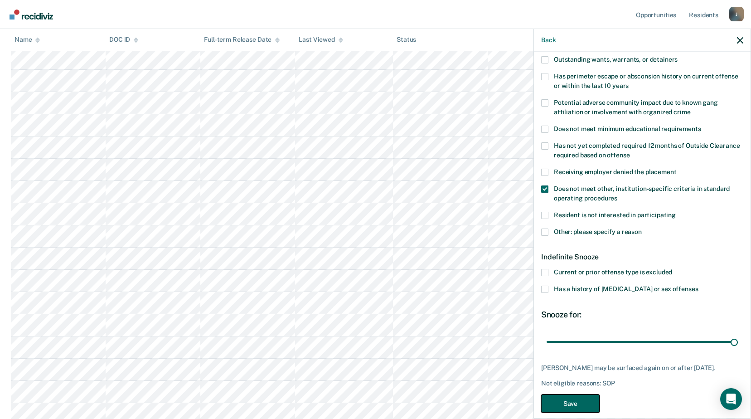
click at [581, 401] on button "Save" at bounding box center [570, 403] width 58 height 19
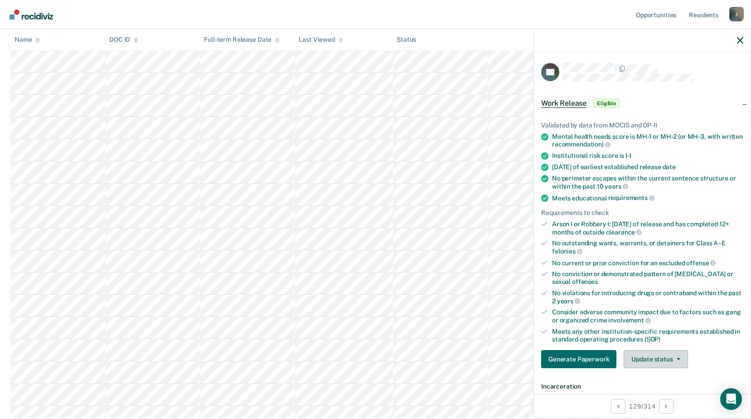
scroll to position [91, 0]
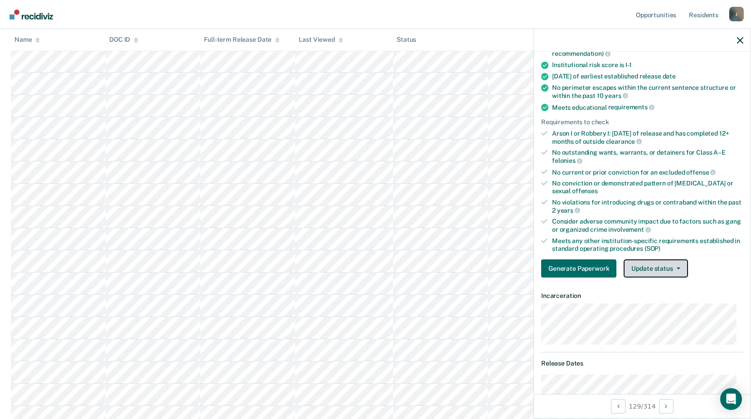
click at [661, 262] on button "Update status" at bounding box center [656, 268] width 64 height 18
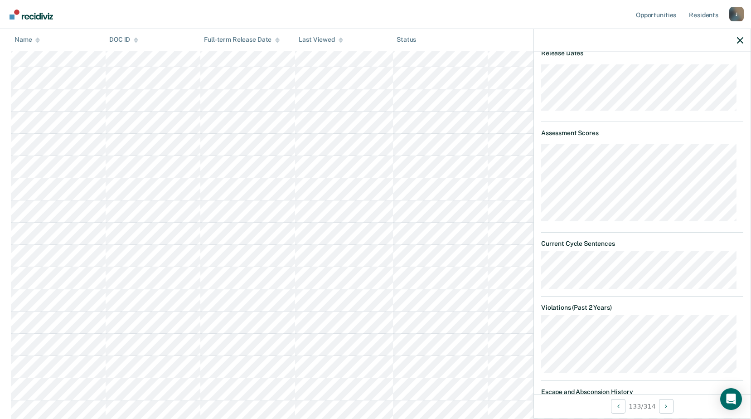
scroll to position [446, 0]
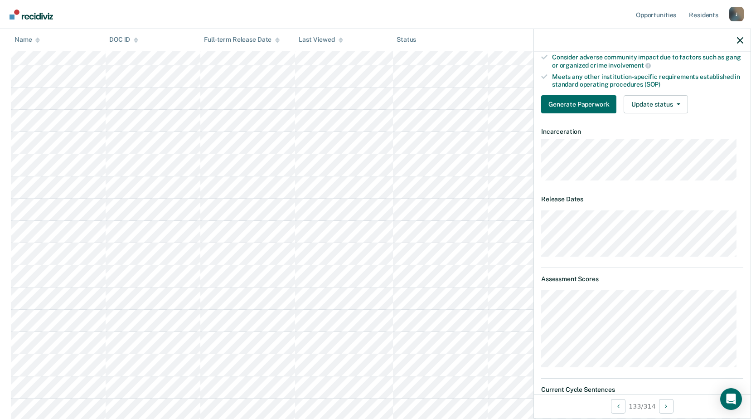
scroll to position [164, 0]
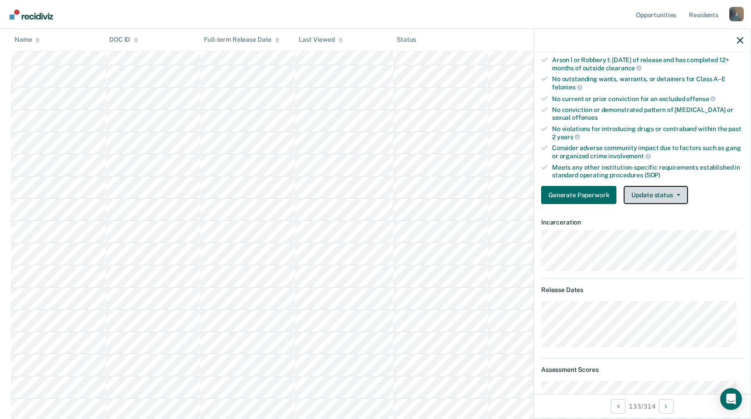
click at [662, 197] on button "Update status" at bounding box center [656, 195] width 64 height 18
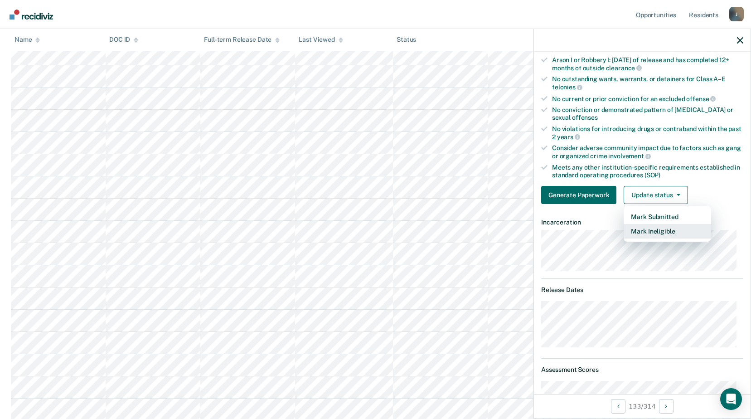
click at [658, 232] on button "Mark Ineligible" at bounding box center [667, 231] width 87 height 15
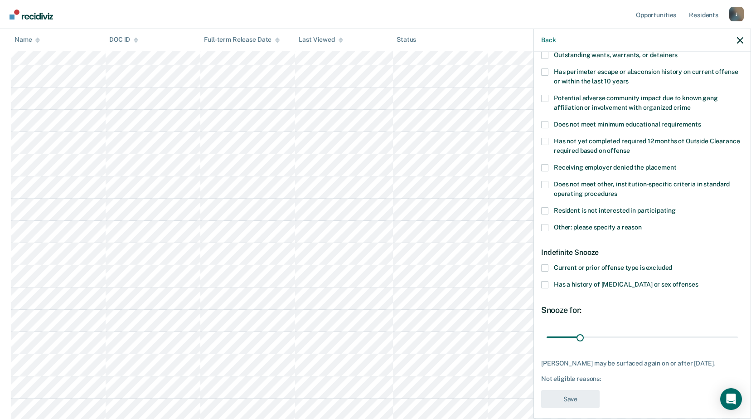
scroll to position [143, 0]
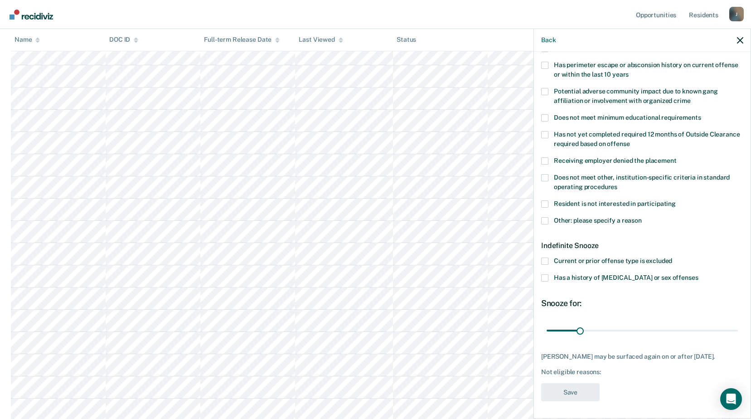
click at [543, 217] on span at bounding box center [544, 220] width 7 height 7
click at [642, 217] on input "Other: please specify a reason" at bounding box center [642, 217] width 0 height 0
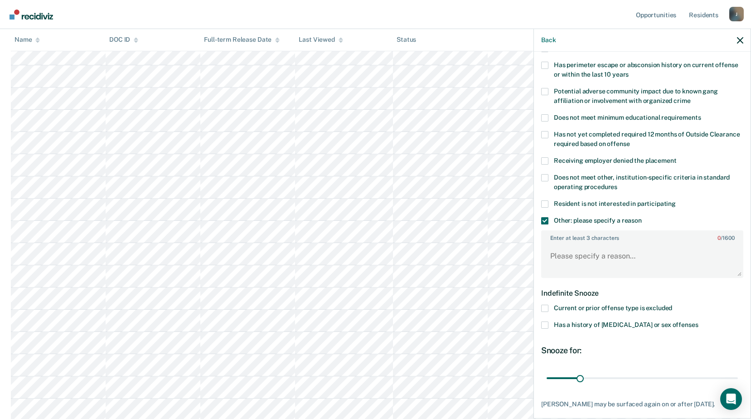
click at [548, 218] on span at bounding box center [544, 220] width 7 height 7
click at [642, 217] on input "Other: please specify a reason" at bounding box center [642, 217] width 0 height 0
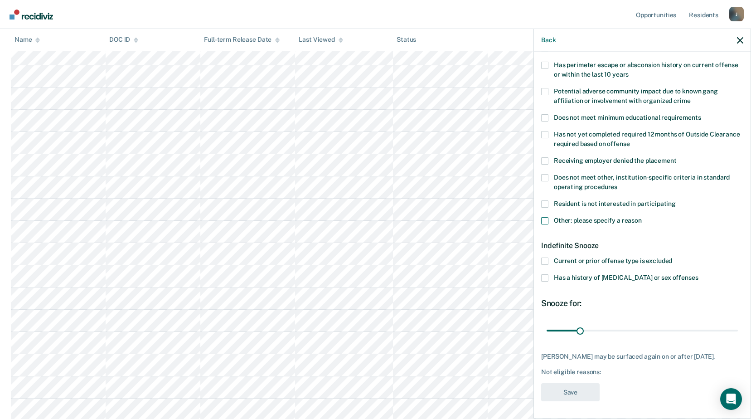
scroll to position [0, 0]
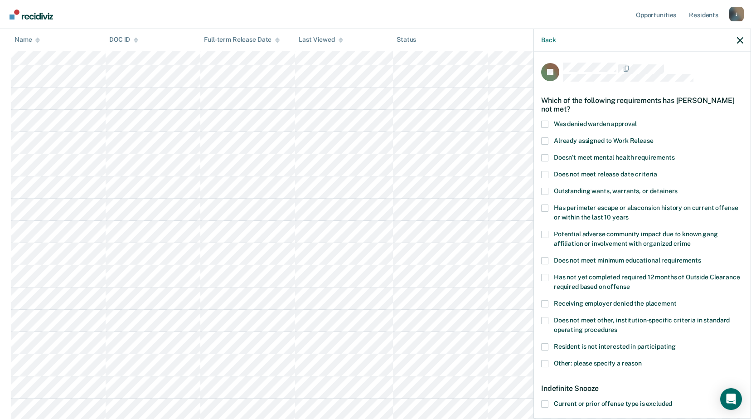
click at [548, 141] on span at bounding box center [544, 140] width 7 height 7
click at [653, 137] on input "Already assigned to Work Release" at bounding box center [653, 137] width 0 height 0
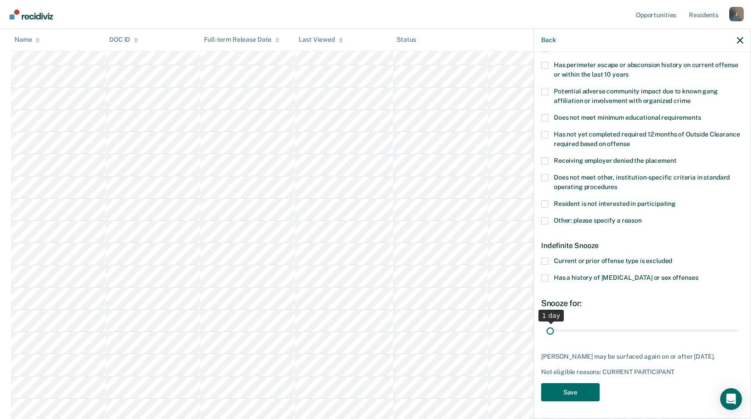
drag, startPoint x: 580, startPoint y: 331, endPoint x: 545, endPoint y: 331, distance: 34.9
click at [547, 331] on input "range" at bounding box center [642, 330] width 191 height 16
type input "1"
drag, startPoint x: 553, startPoint y: 329, endPoint x: 506, endPoint y: 331, distance: 47.2
click at [547, 331] on input "range" at bounding box center [642, 330] width 191 height 16
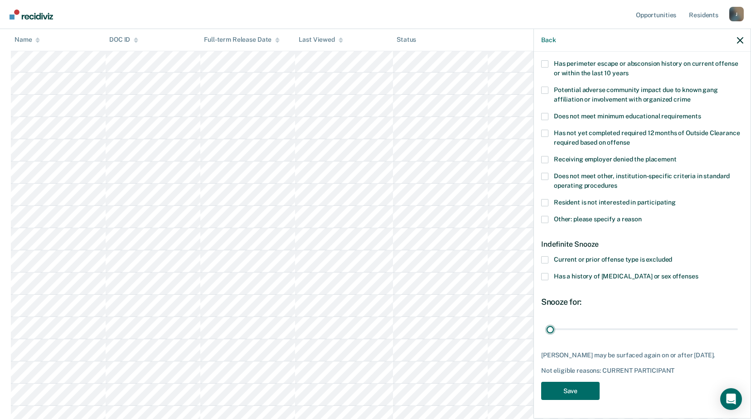
scroll to position [2402, 0]
click at [742, 40] on icon "button" at bounding box center [740, 40] width 6 height 6
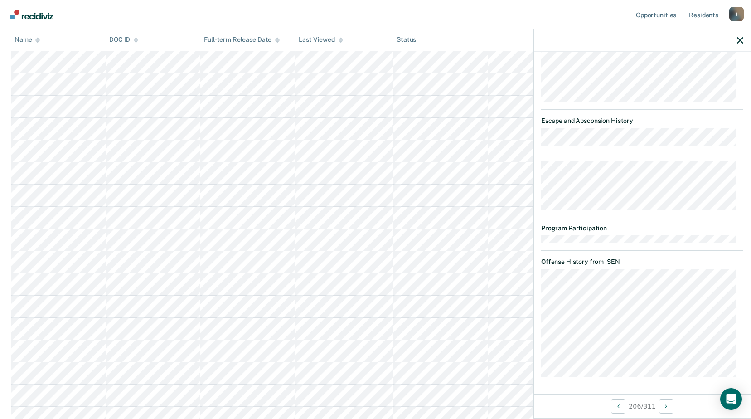
scroll to position [4713, 0]
